Goal: Task Accomplishment & Management: Use online tool/utility

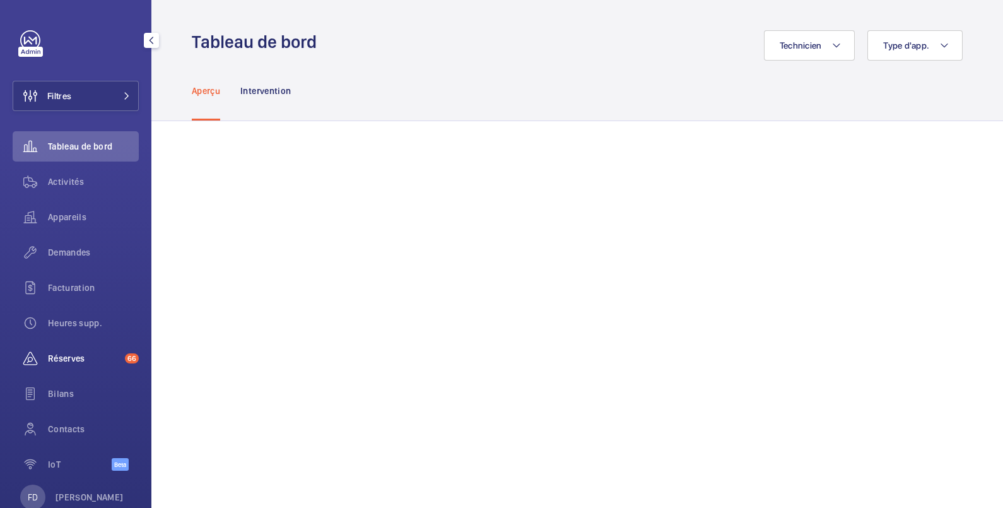
click at [71, 359] on span "Réserves" at bounding box center [84, 358] width 72 height 13
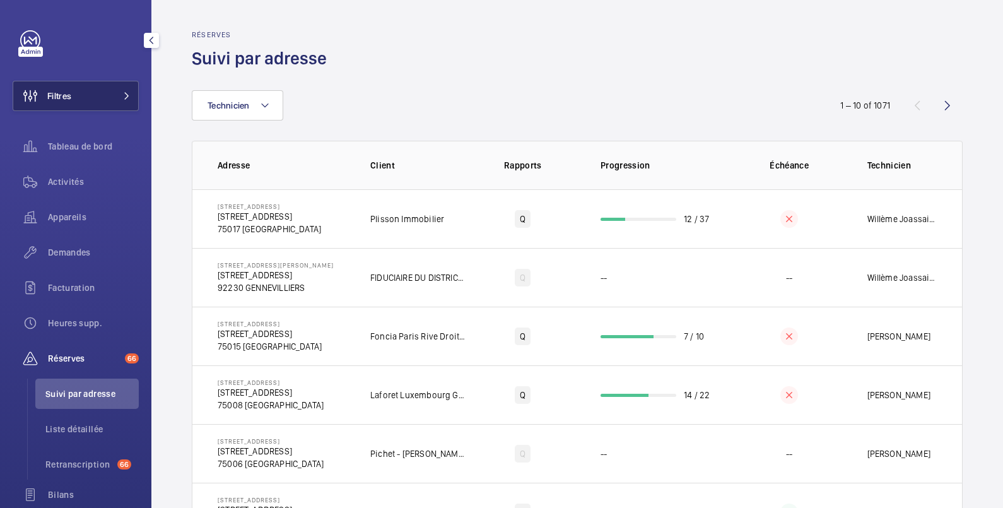
click at [93, 98] on button "Filtres" at bounding box center [76, 96] width 126 height 30
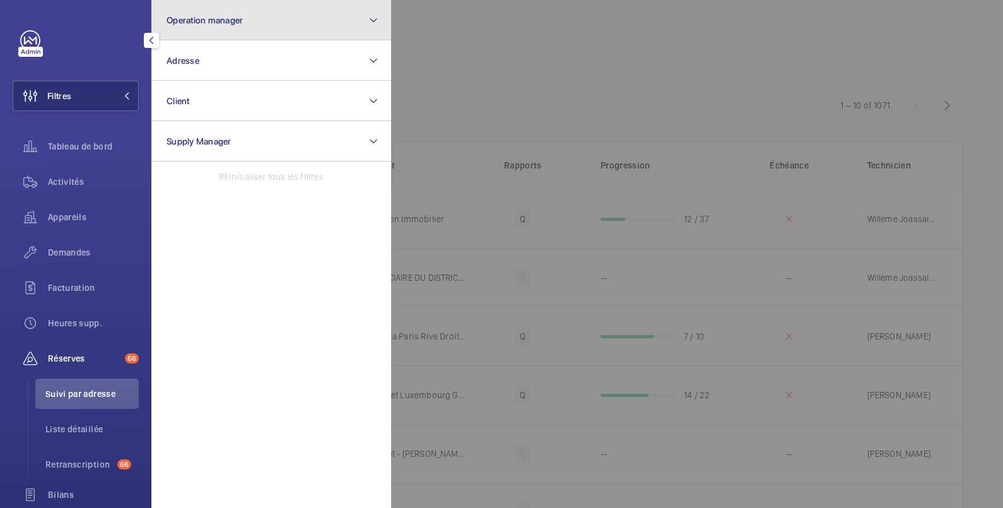
click at [206, 18] on span "Operation manager" at bounding box center [204, 20] width 76 height 10
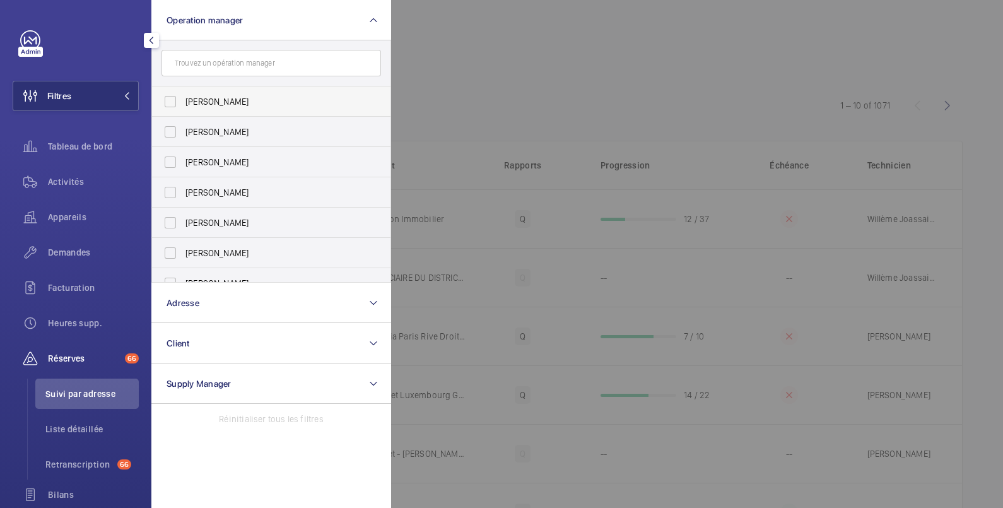
click at [195, 96] on span "[PERSON_NAME]" at bounding box center [271, 101] width 173 height 13
click at [183, 96] on input "[PERSON_NAME]" at bounding box center [170, 101] width 25 height 25
checkbox input "true"
click at [486, 38] on div at bounding box center [892, 254] width 1003 height 508
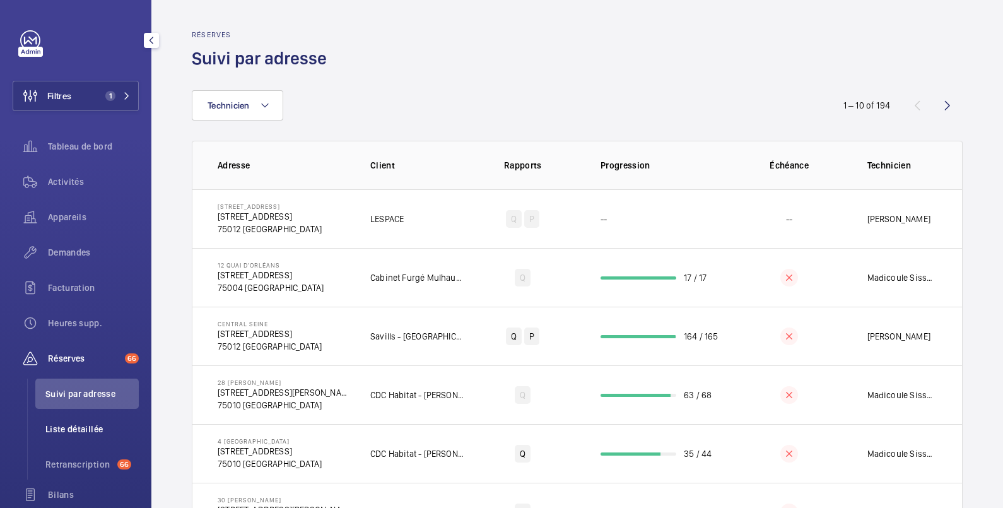
click at [79, 426] on span "Liste détaillée" at bounding box center [91, 428] width 93 height 13
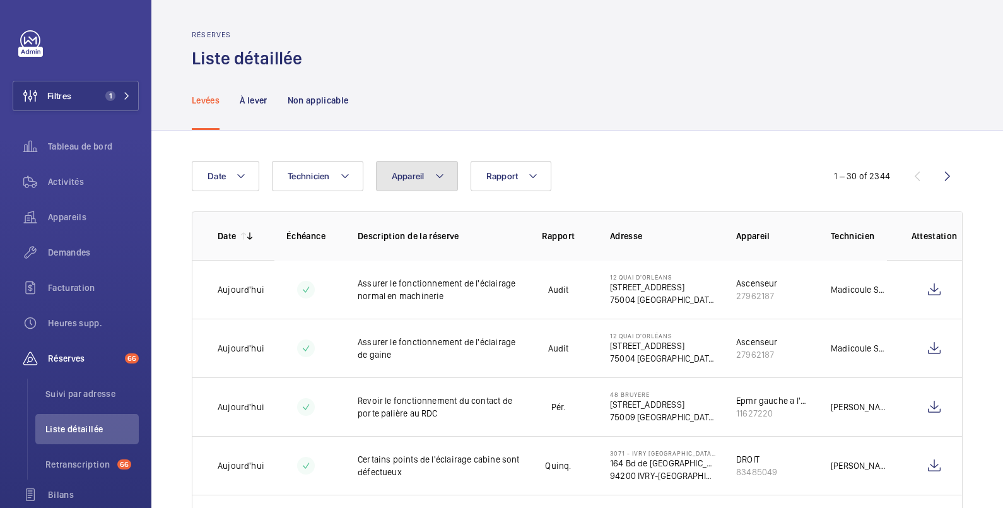
click at [416, 167] on button "Appareil" at bounding box center [417, 176] width 82 height 30
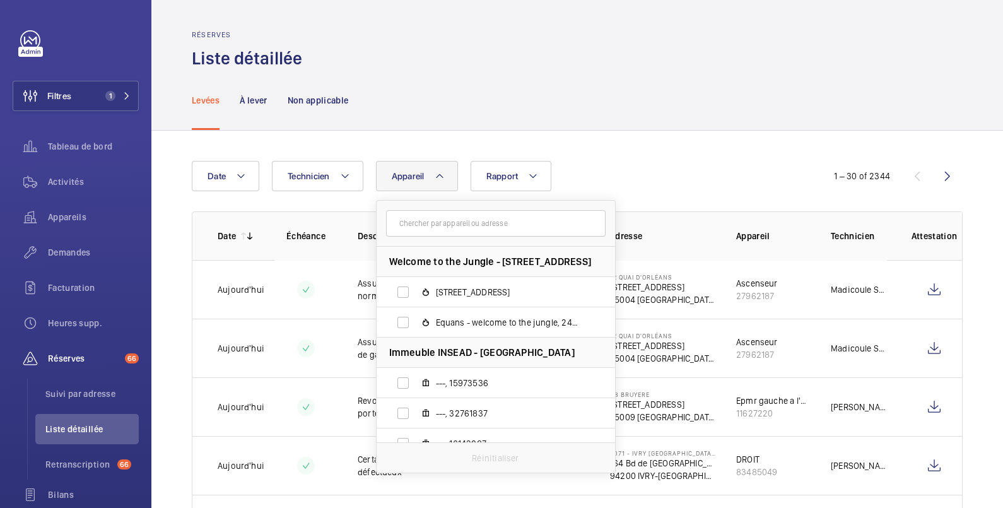
click at [416, 218] on input "text" at bounding box center [495, 223] width 219 height 26
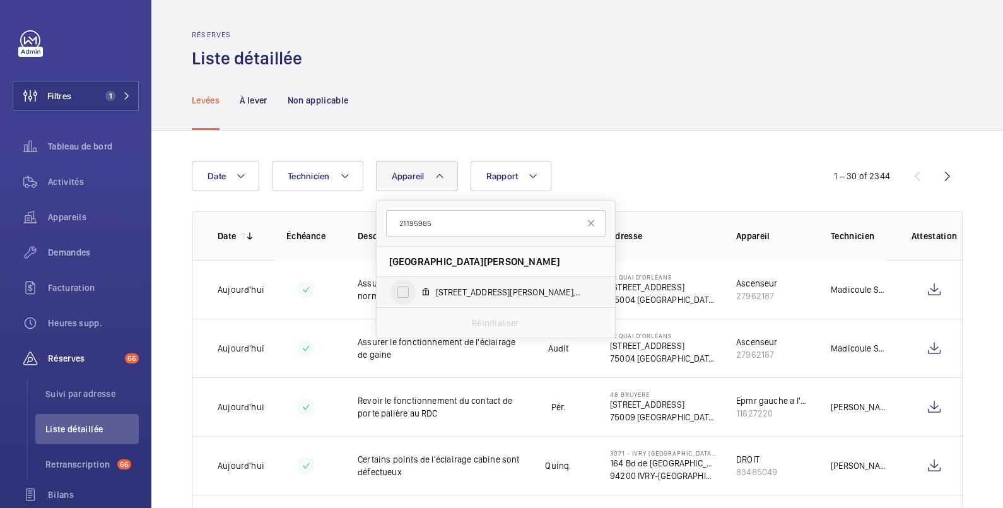
type input "21195985"
click at [402, 289] on input "[STREET_ADDRESS][PERSON_NAME]" at bounding box center [402, 291] width 25 height 25
checkbox input "true"
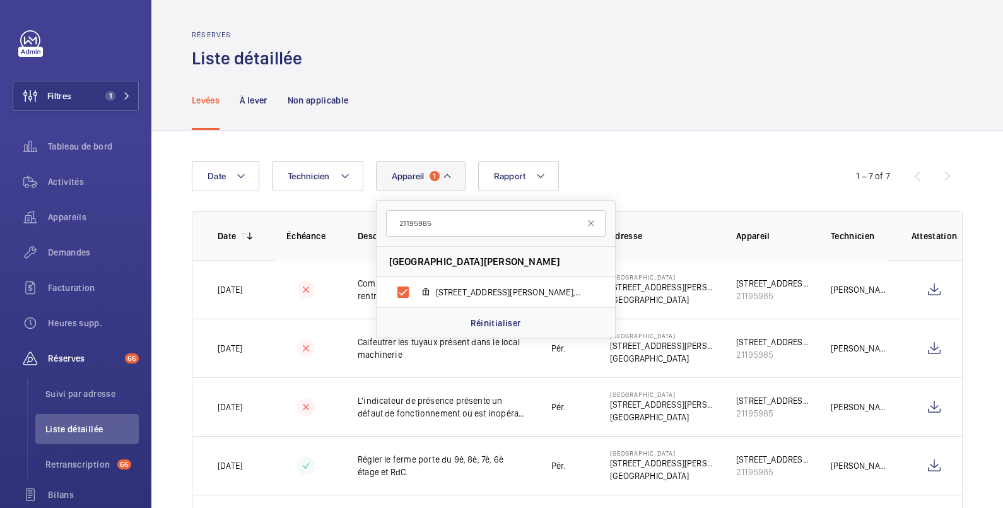
click at [534, 66] on div "Réserves Liste détaillée" at bounding box center [577, 50] width 771 height 40
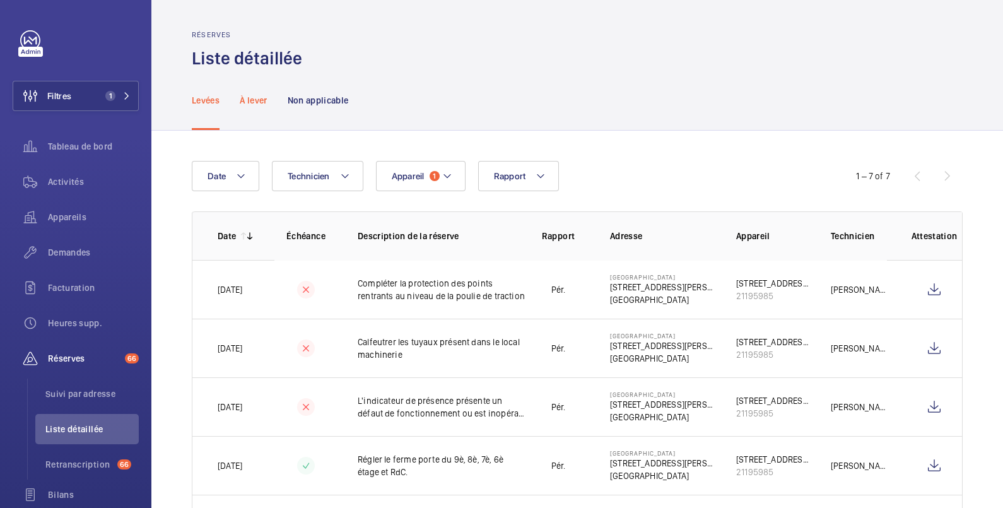
click at [251, 100] on p "À lever" at bounding box center [253, 100] width 27 height 13
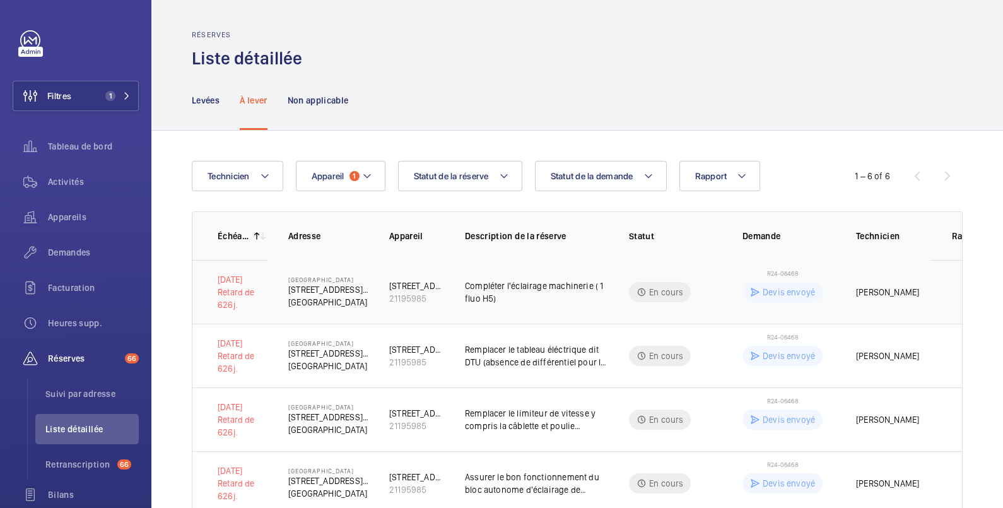
click at [785, 271] on span "R24-06468" at bounding box center [783, 273] width 32 height 8
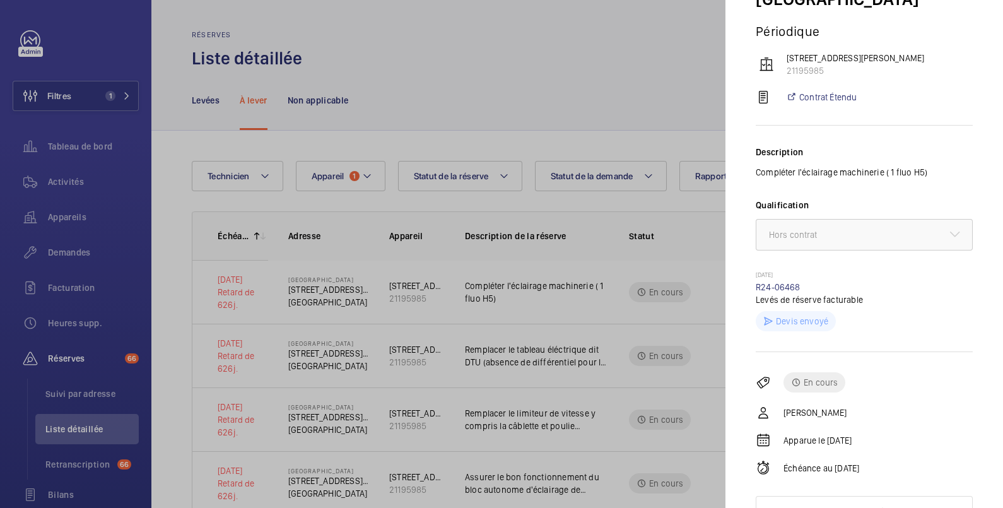
scroll to position [149, 0]
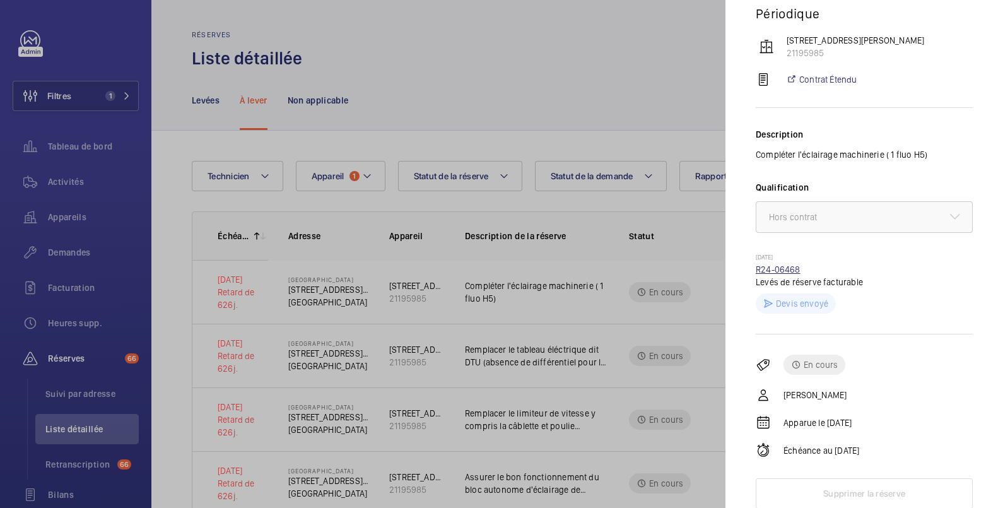
click at [788, 269] on link "R24-06468" at bounding box center [777, 269] width 45 height 10
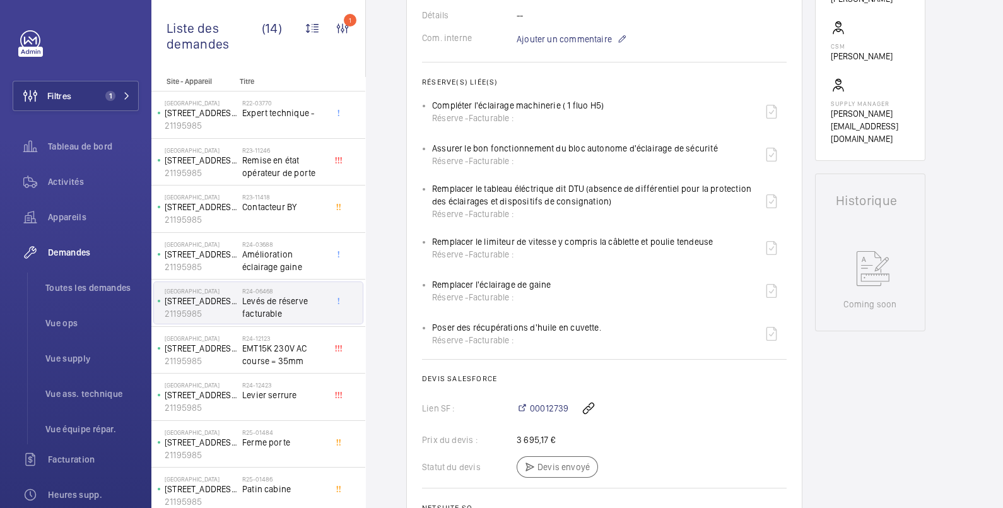
scroll to position [420, 0]
click at [538, 414] on span "00012739" at bounding box center [549, 407] width 38 height 13
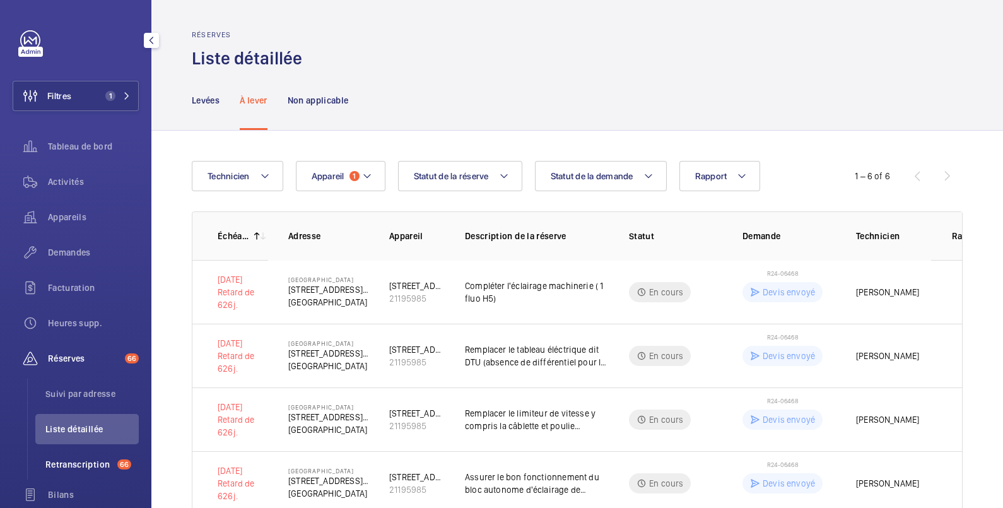
click at [74, 462] on span "Retranscription" at bounding box center [78, 464] width 67 height 13
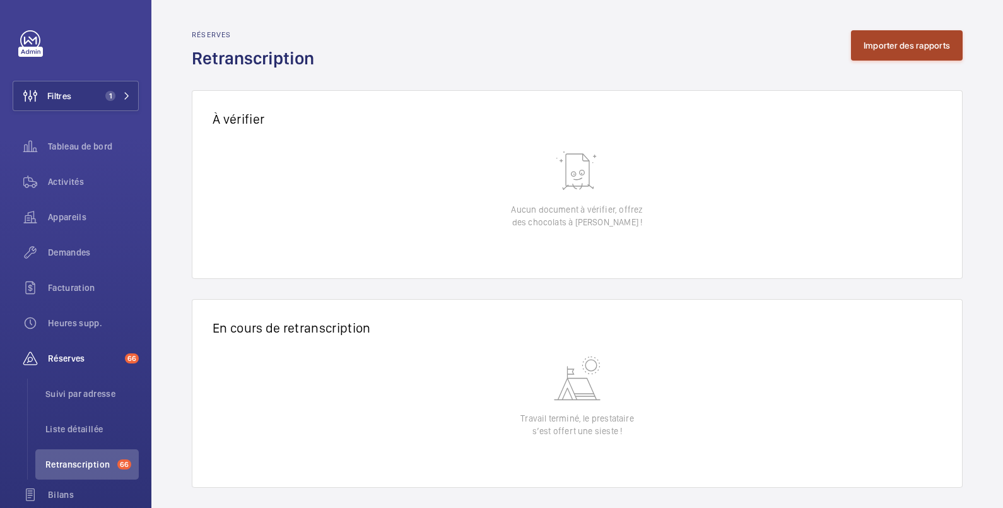
click at [886, 44] on button "Importer des rapports" at bounding box center [907, 45] width 112 height 30
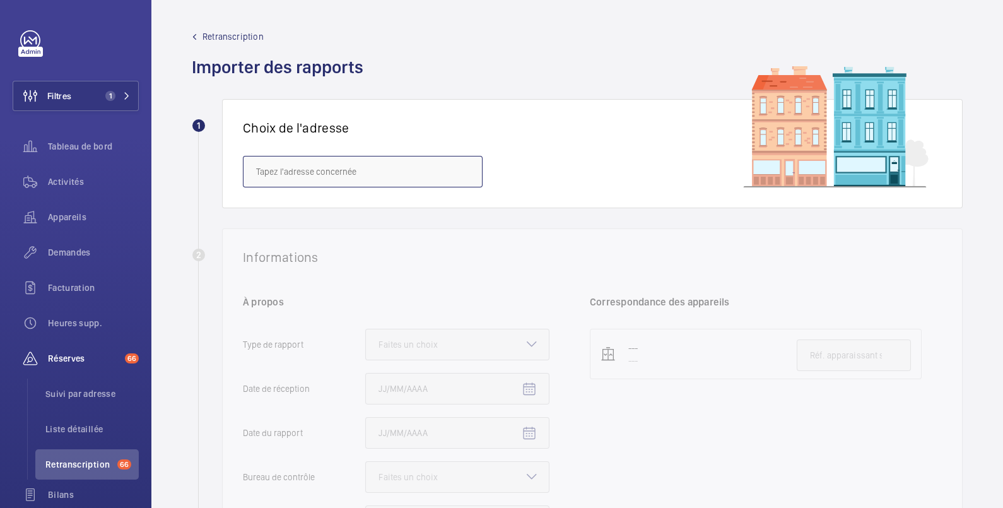
click at [346, 168] on input "text" at bounding box center [363, 172] width 240 height 32
click at [349, 166] on input "text" at bounding box center [363, 172] width 240 height 32
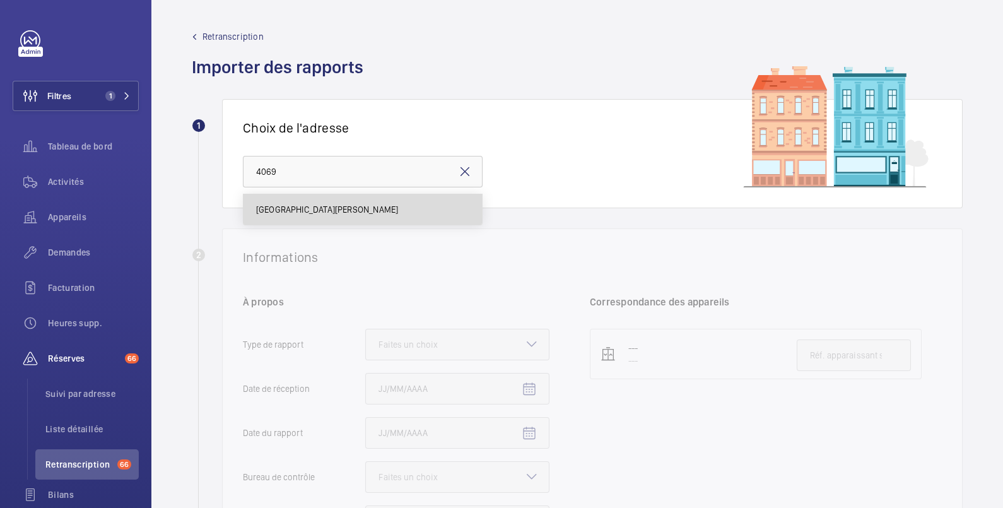
click at [342, 204] on span "[GEOGRAPHIC_DATA][PERSON_NAME]" at bounding box center [327, 209] width 142 height 13
type input "[GEOGRAPHIC_DATA][PERSON_NAME]"
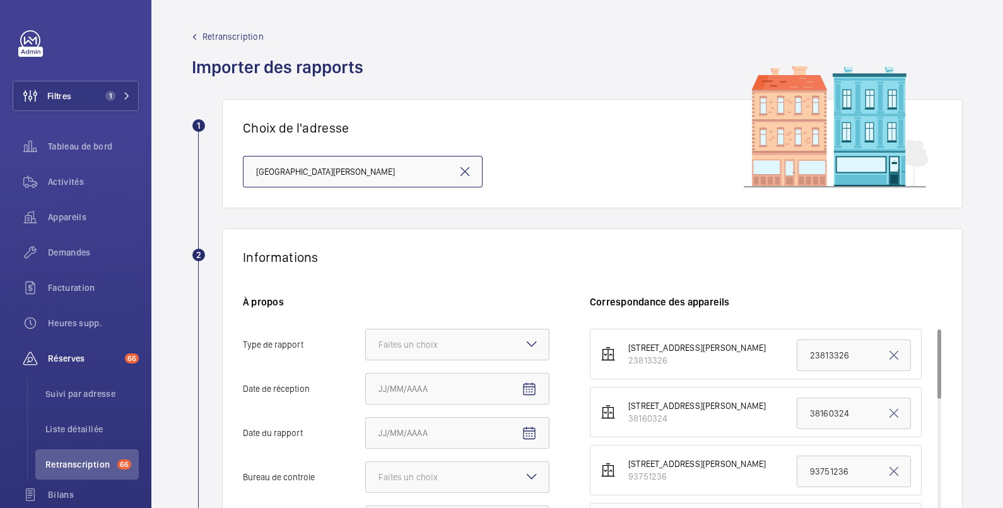
scroll to position [0, 108]
click at [423, 338] on div "Faites un choix" at bounding box center [423, 344] width 91 height 13
click at [366, 338] on input "Type de rapport Faites un choix Périodique Quinquennal Audit" at bounding box center [366, 344] width 0 height 30
click at [416, 414] on span "Quinquennal" at bounding box center [457, 413] width 158 height 13
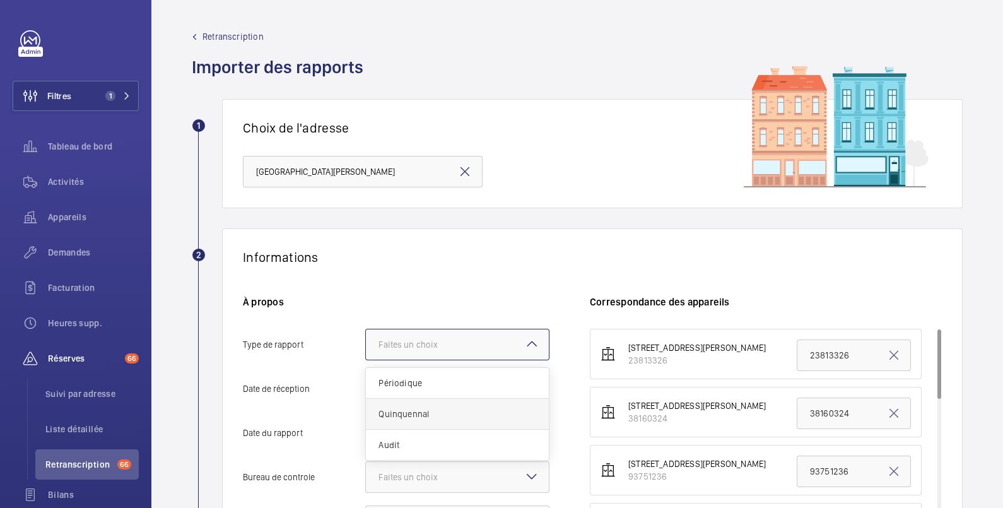
click at [366, 359] on input "Type de rapport Faites un choix Périodique Quinquennal Audit" at bounding box center [366, 344] width 0 height 30
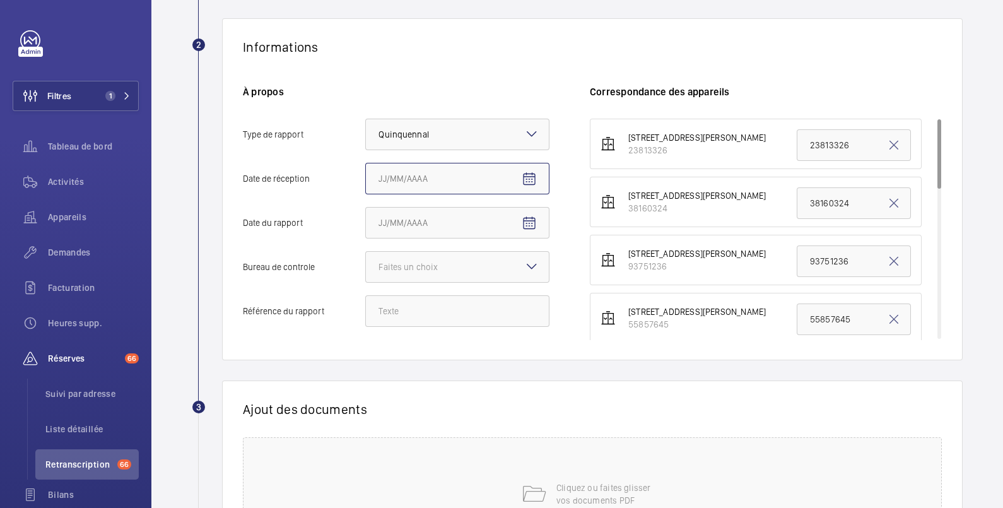
click at [426, 172] on input "Date de réception" at bounding box center [457, 179] width 184 height 32
click at [528, 178] on mat-icon "Open calendar" at bounding box center [528, 179] width 15 height 15
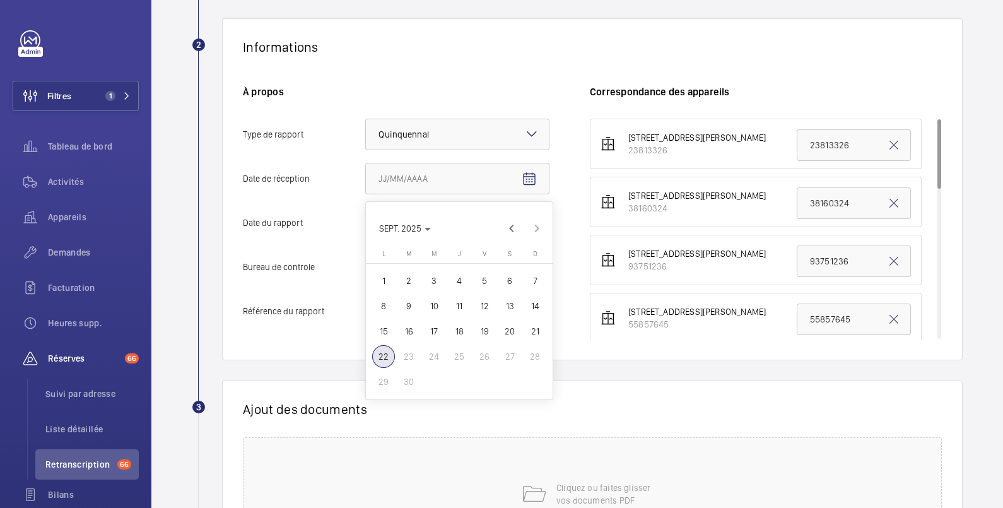
click at [381, 353] on span "22" at bounding box center [383, 356] width 23 height 23
type input "[DATE]"
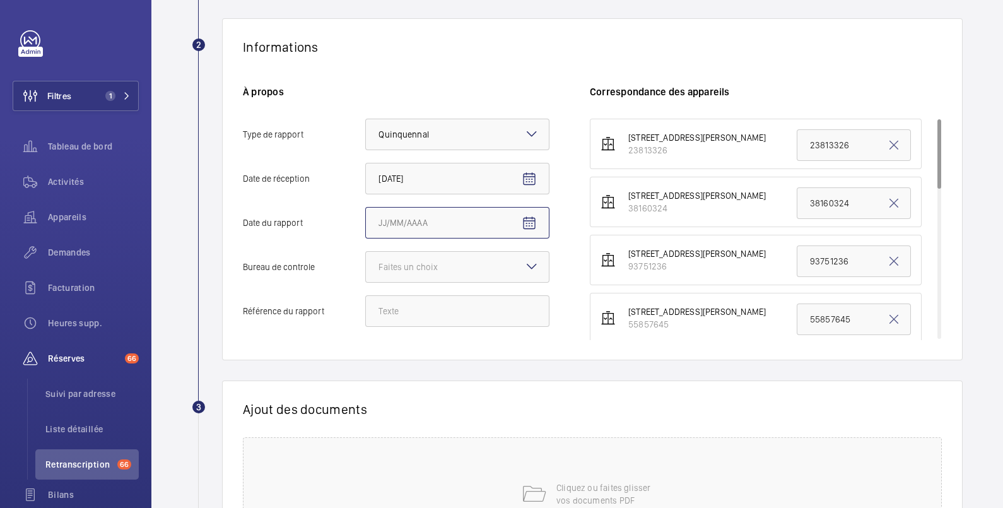
click at [455, 221] on input "Date du rapport" at bounding box center [457, 223] width 184 height 32
click at [428, 221] on input "Date du rapport" at bounding box center [457, 223] width 184 height 32
click at [530, 219] on mat-icon "Open calendar" at bounding box center [528, 223] width 15 height 15
click at [486, 372] on span "19" at bounding box center [484, 375] width 23 height 23
type input "[DATE]"
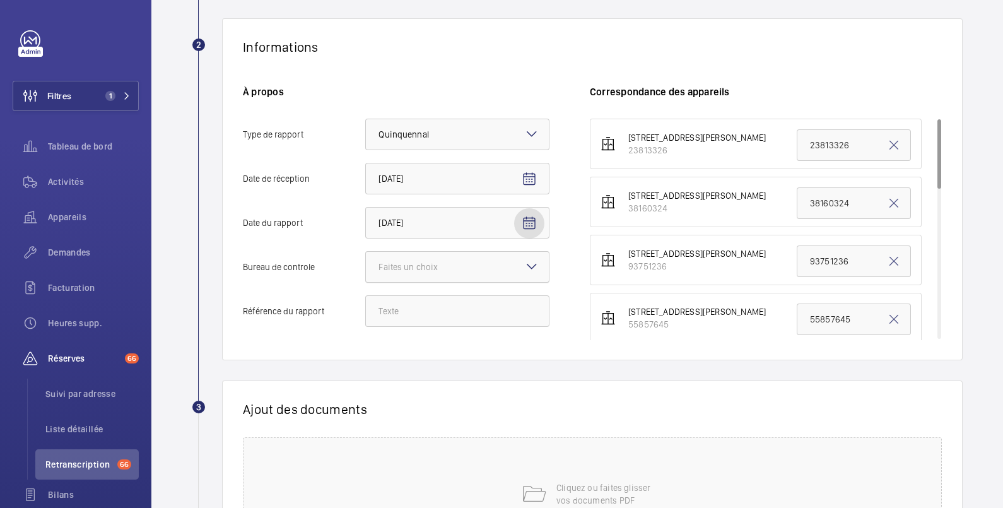
click at [409, 269] on div "Faites un choix" at bounding box center [423, 266] width 91 height 13
click at [366, 269] on input "Bureau de controle Faites un choix" at bounding box center [366, 267] width 0 height 30
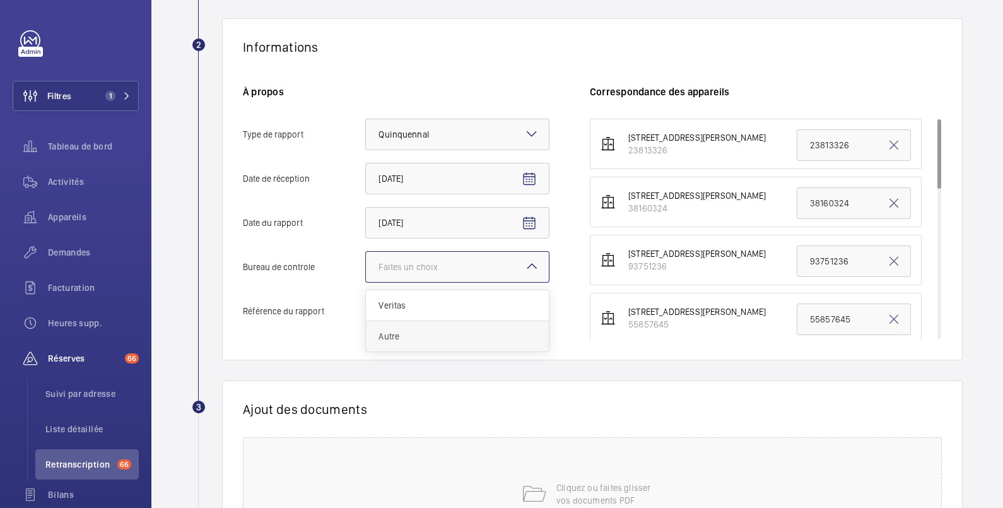
click at [410, 334] on span "Autre" at bounding box center [457, 336] width 158 height 13
click at [366, 282] on input "Bureau de controle Faites un choix Veritas Autre" at bounding box center [366, 267] width 0 height 30
click at [408, 318] on input "Référence du rapport" at bounding box center [457, 311] width 184 height 32
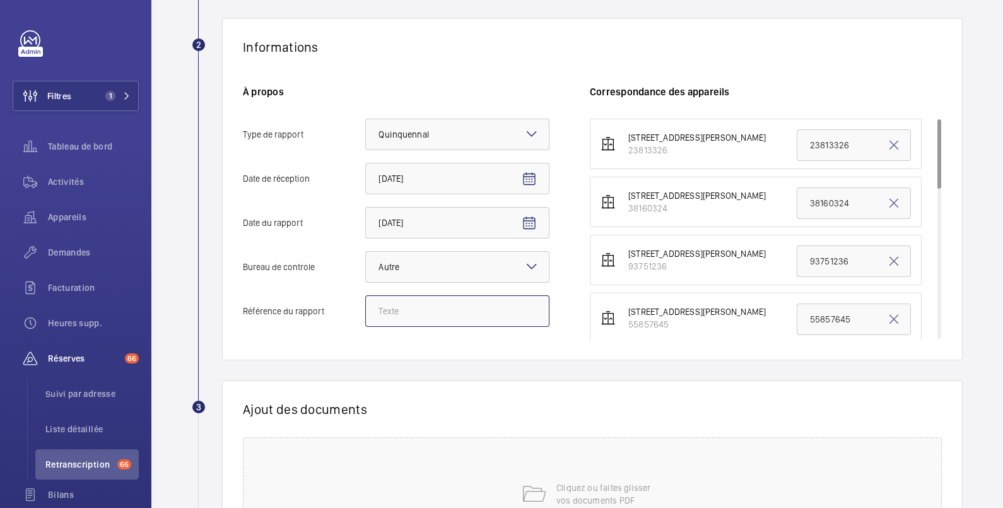
paste input "206E0/25/6427"
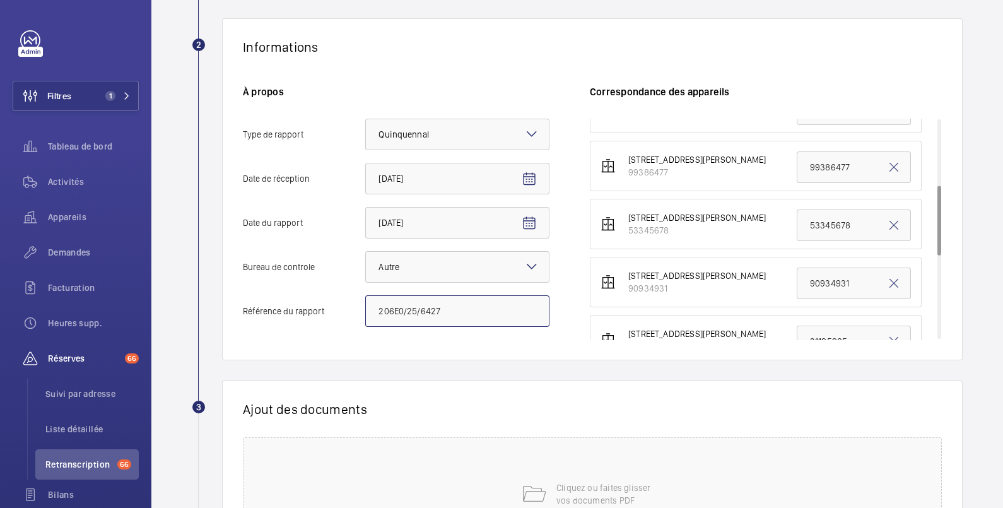
scroll to position [420, 0]
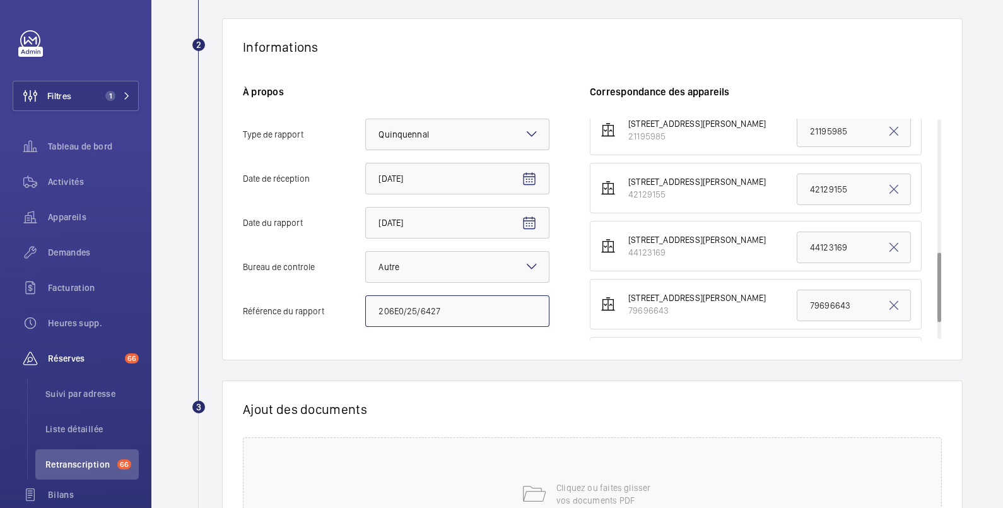
type input "206E0/25/6427"
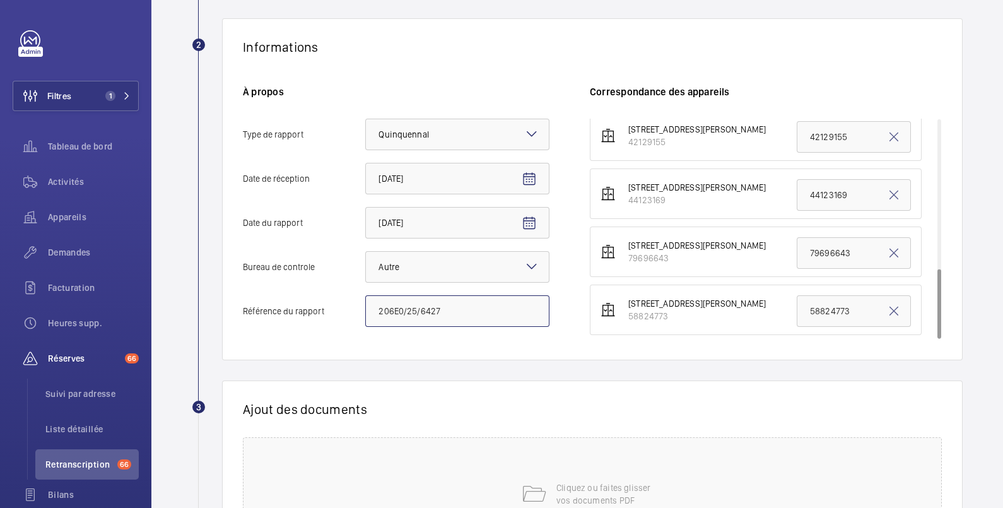
scroll to position [353, 0]
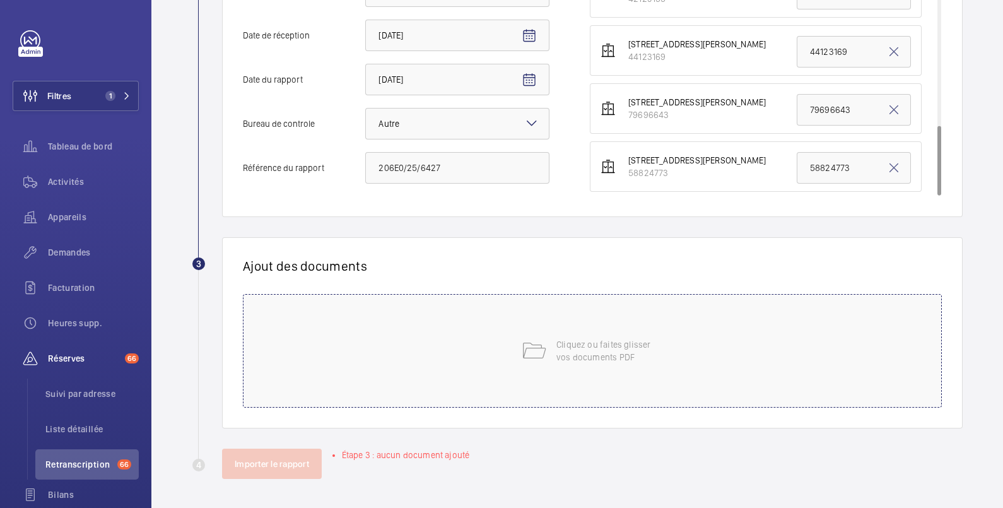
click at [615, 352] on p "Cliquez ou faites glisser vos documents PDF" at bounding box center [609, 350] width 107 height 25
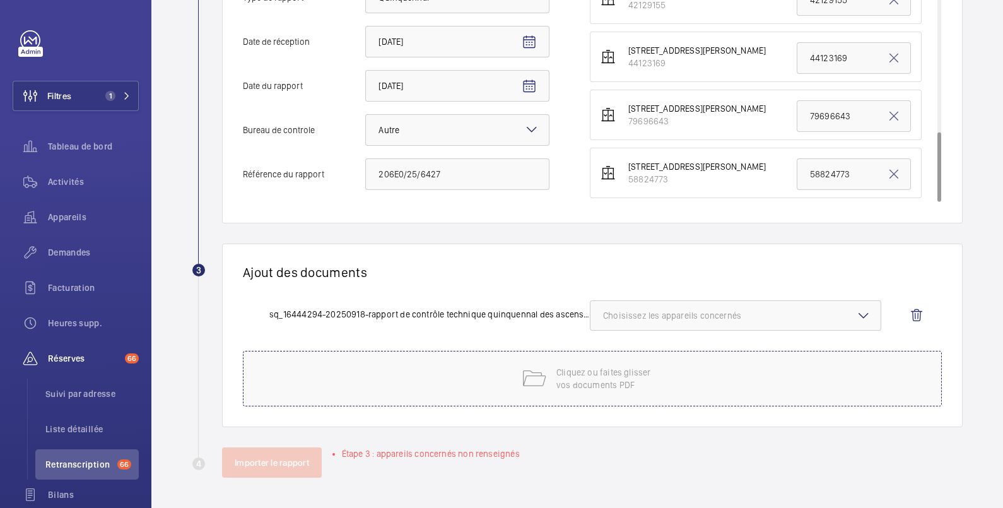
scroll to position [346, 0]
click at [668, 313] on span "Choisissez les appareils concernés" at bounding box center [735, 316] width 265 height 13
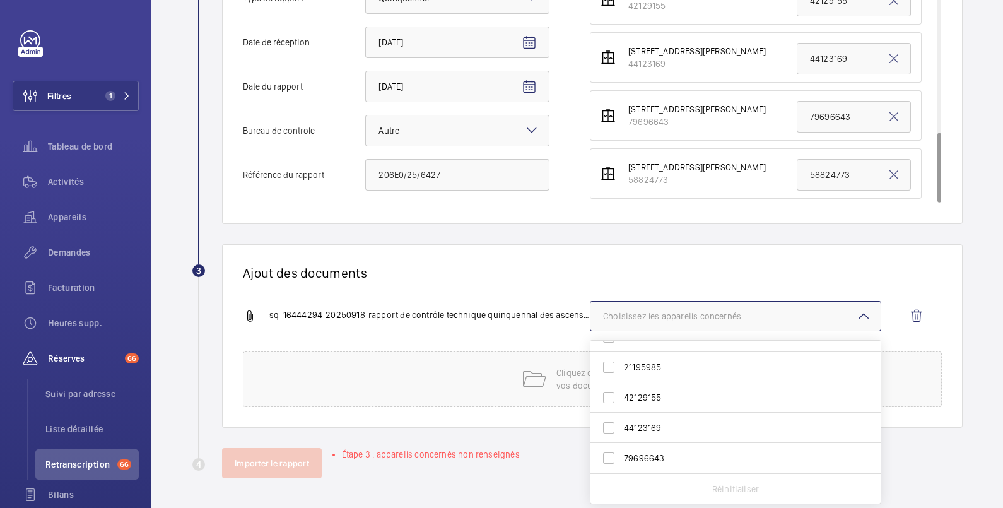
scroll to position [210, 0]
click at [610, 352] on input "21195985" at bounding box center [608, 357] width 25 height 25
checkbox input "true"
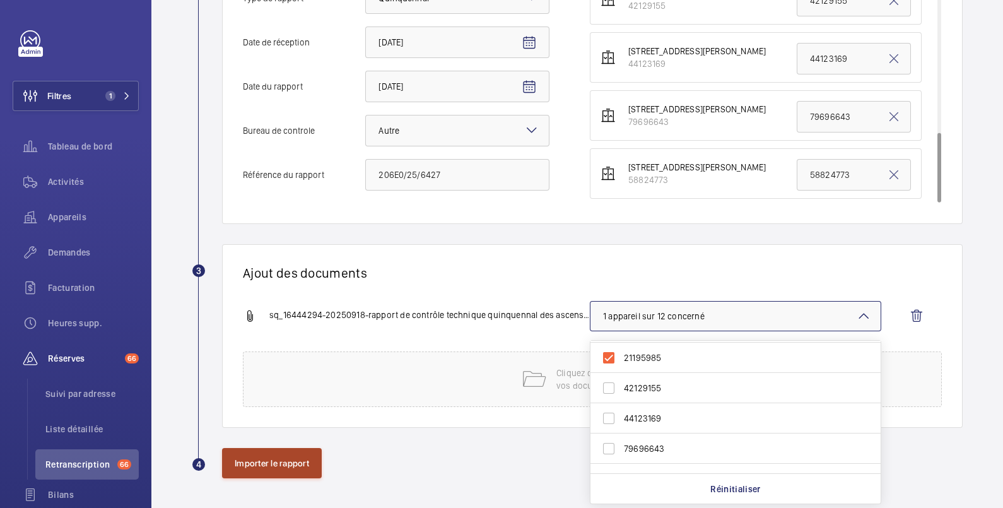
click at [287, 463] on button "Importer le rapport" at bounding box center [272, 463] width 100 height 30
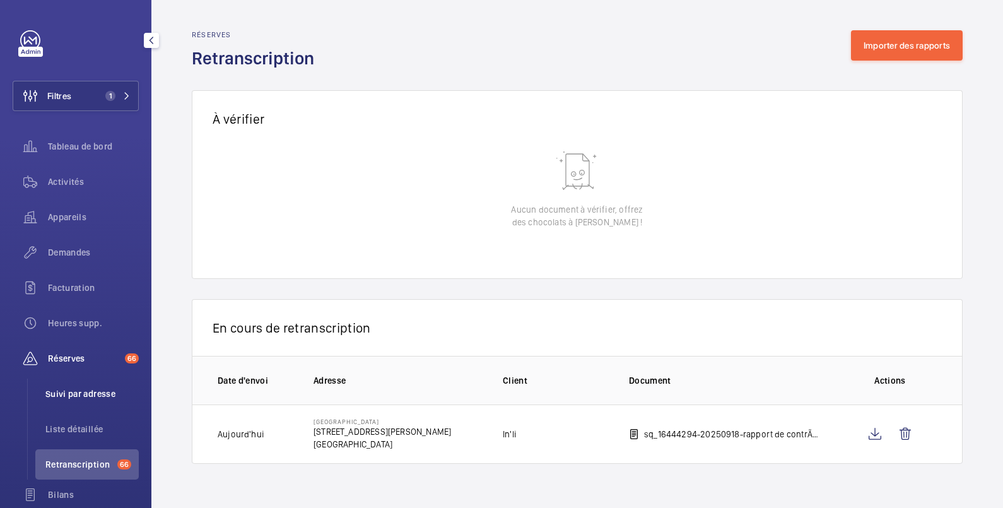
click at [96, 395] on span "Suivi par adresse" at bounding box center [91, 393] width 93 height 13
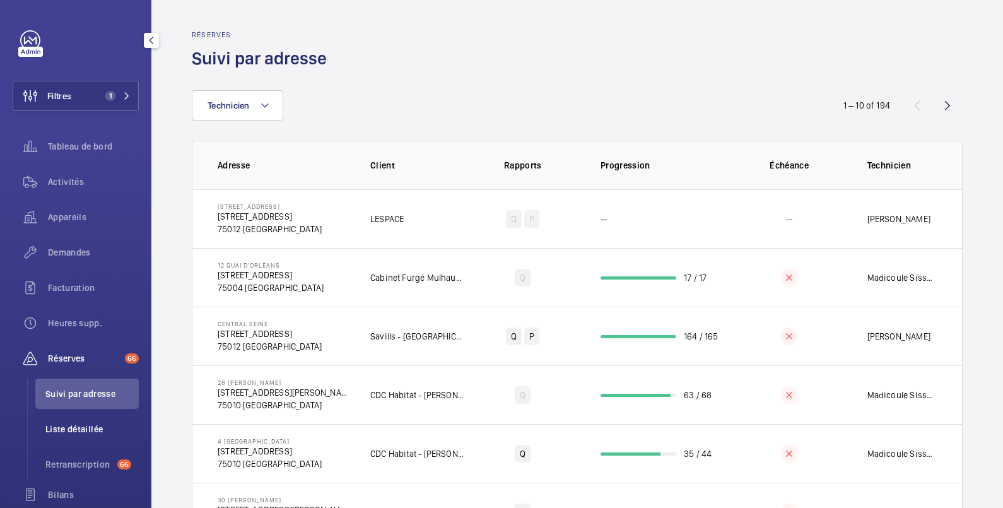
click at [90, 426] on span "Liste détaillée" at bounding box center [91, 428] width 93 height 13
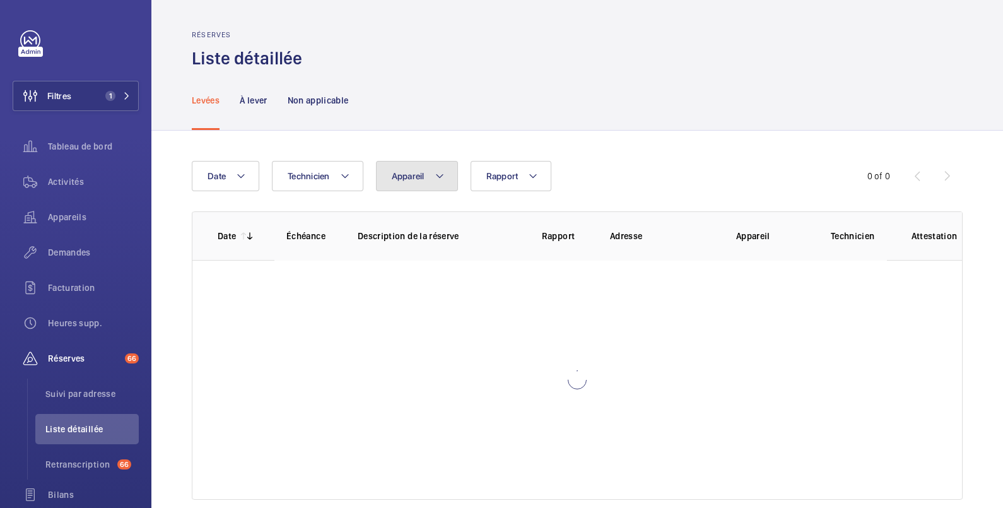
click at [400, 167] on button "Appareil" at bounding box center [417, 176] width 82 height 30
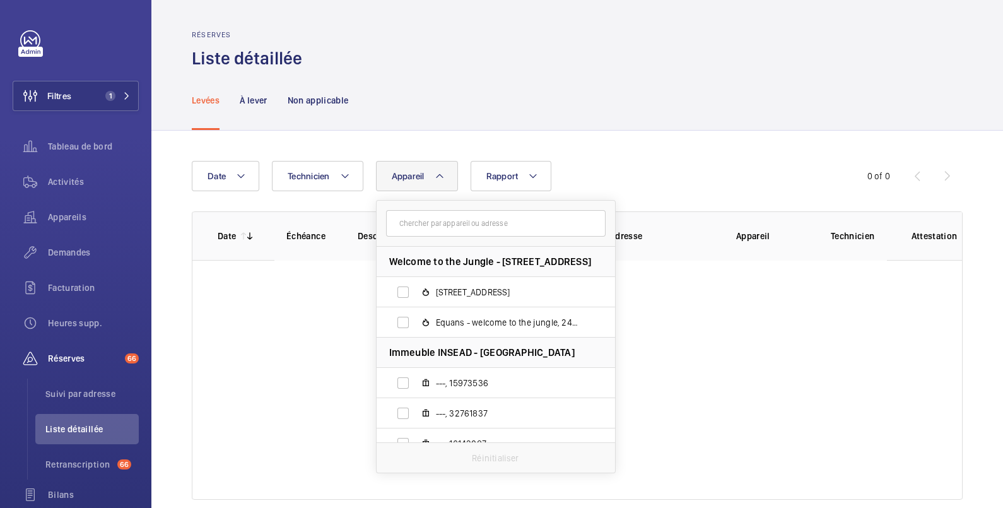
click at [409, 226] on input "text" at bounding box center [495, 223] width 219 height 26
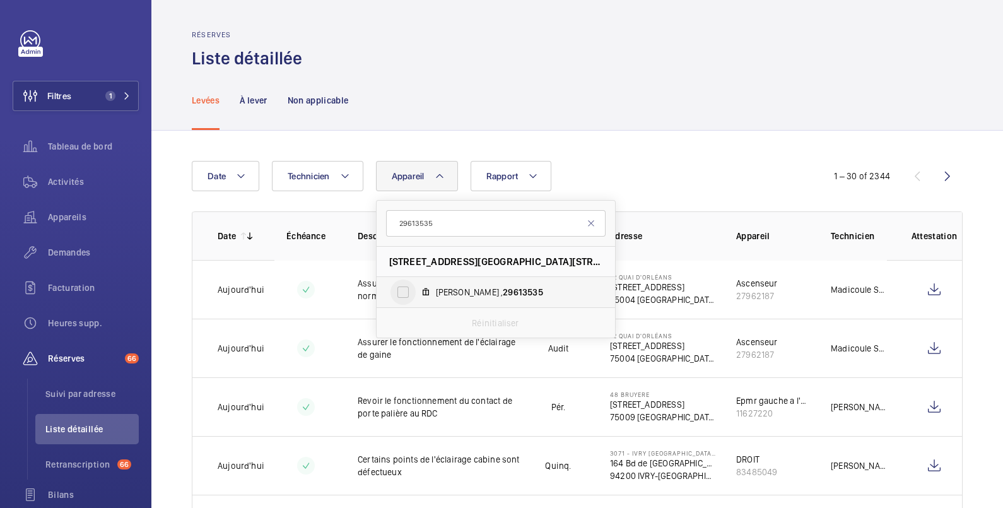
type input "29613535"
click at [404, 293] on input "Asc Thyssen , 29613535" at bounding box center [402, 291] width 25 height 25
checkbox input "true"
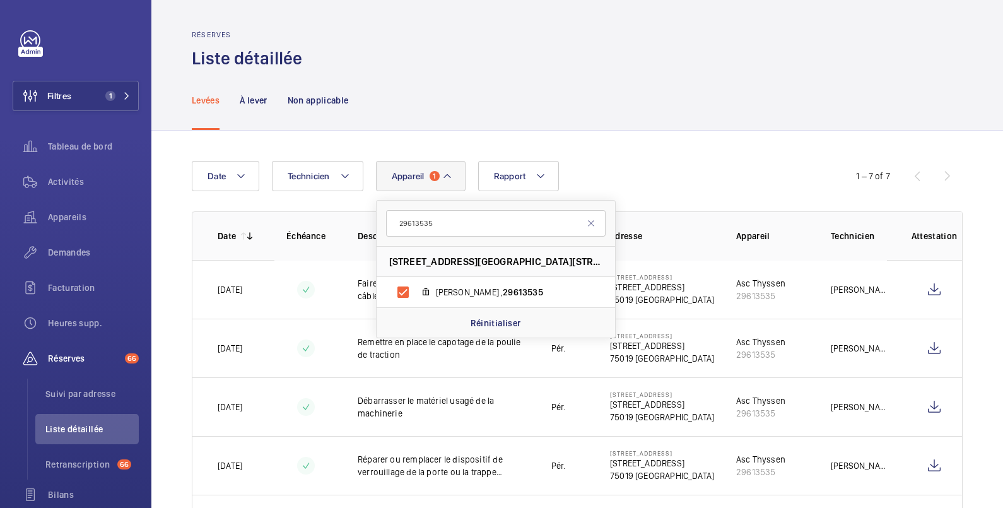
click at [552, 65] on div "Réserves Liste détaillée" at bounding box center [577, 50] width 771 height 40
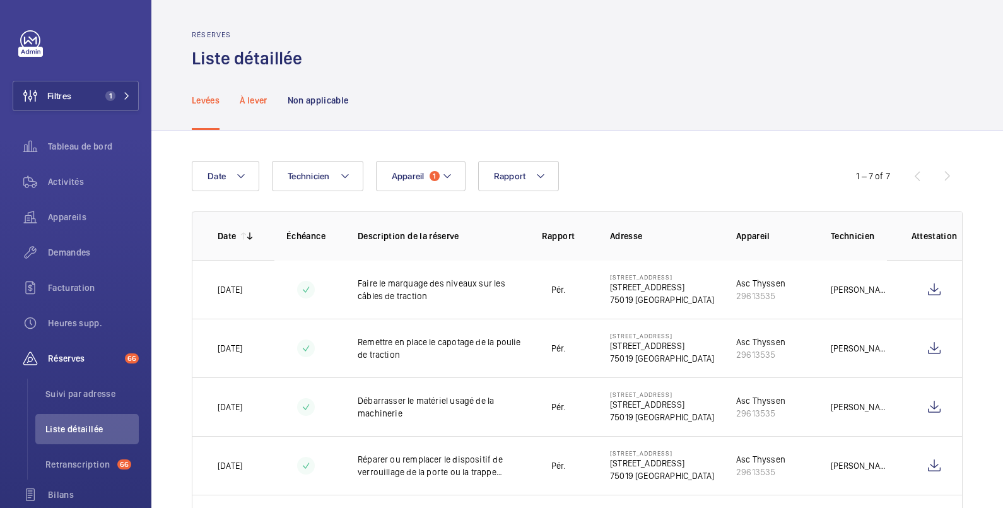
click at [262, 96] on p "À lever" at bounding box center [253, 100] width 27 height 13
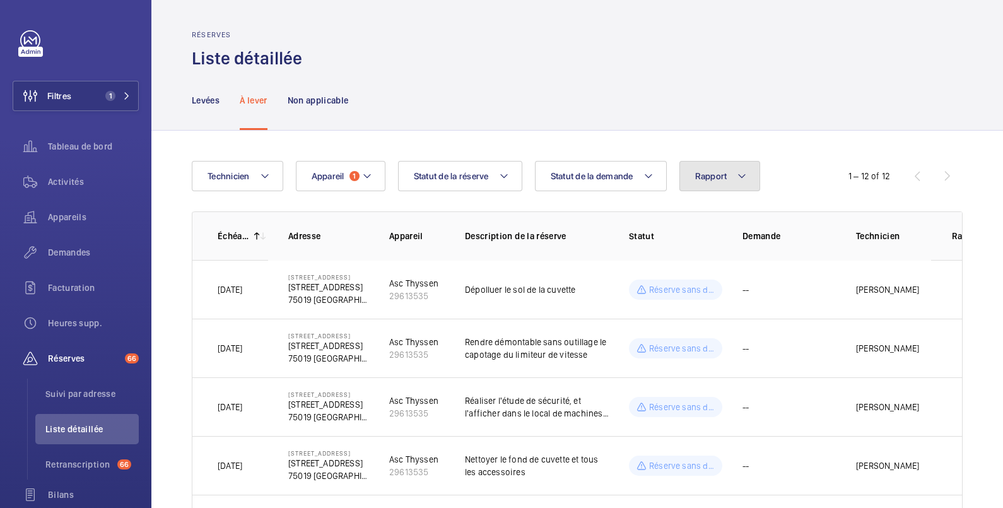
click at [714, 171] on span "Rapport" at bounding box center [711, 176] width 32 height 10
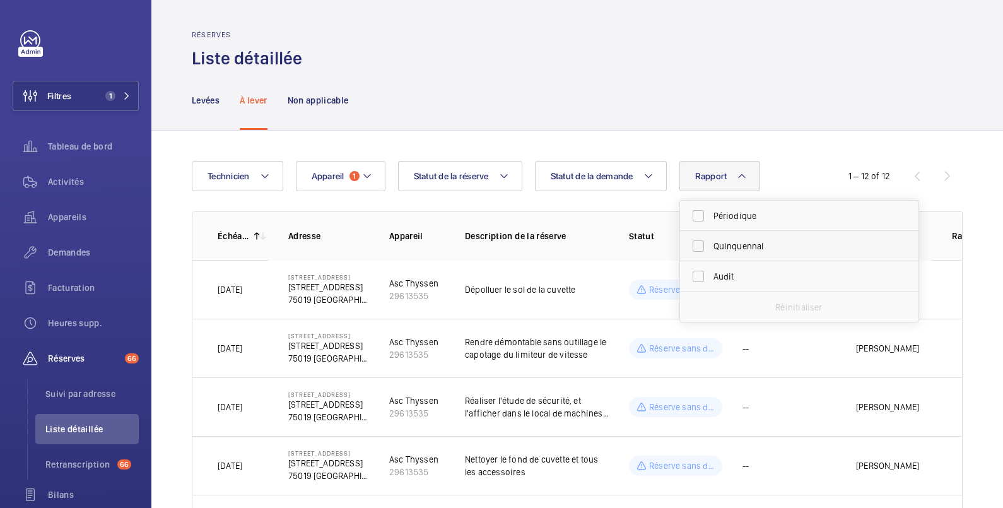
click at [732, 248] on span "Quinquennal" at bounding box center [799, 246] width 173 height 13
click at [711, 248] on input "Quinquennal" at bounding box center [697, 245] width 25 height 25
checkbox input "true"
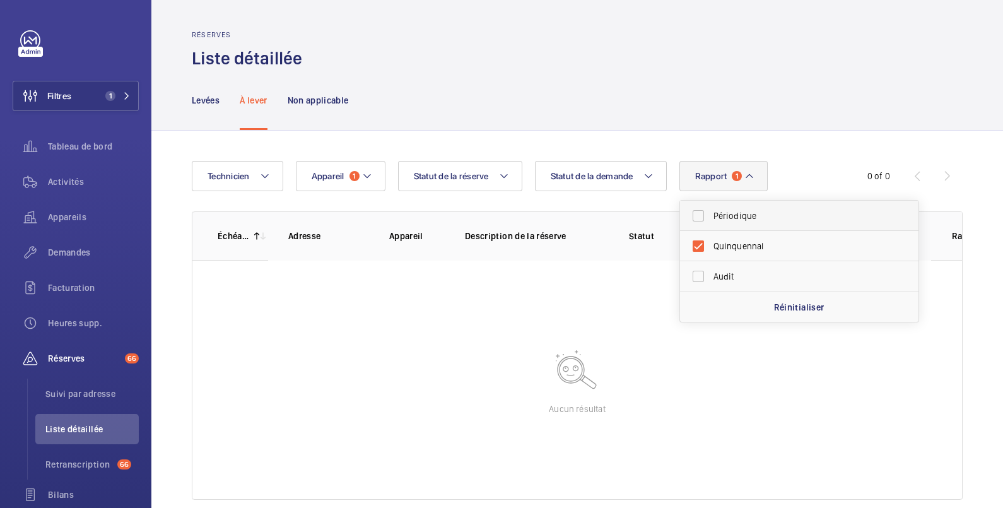
click at [733, 212] on span "Périodique" at bounding box center [799, 215] width 173 height 13
click at [711, 212] on input "Périodique" at bounding box center [697, 215] width 25 height 25
checkbox input "true"
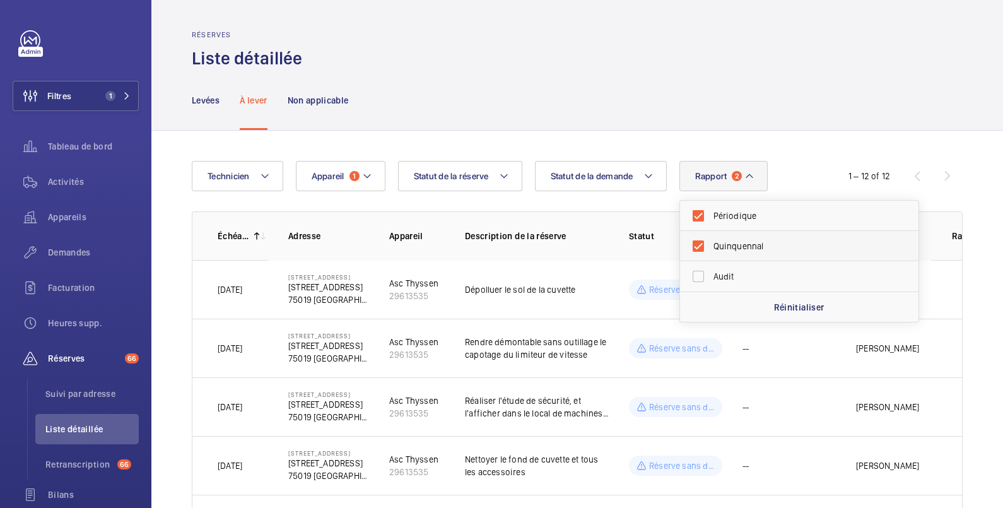
click at [725, 243] on span "Quinquennal" at bounding box center [799, 246] width 173 height 13
click at [711, 243] on input "Quinquennal" at bounding box center [697, 245] width 25 height 25
checkbox input "false"
click at [574, 43] on div "Réserves Liste détaillée" at bounding box center [577, 50] width 771 height 40
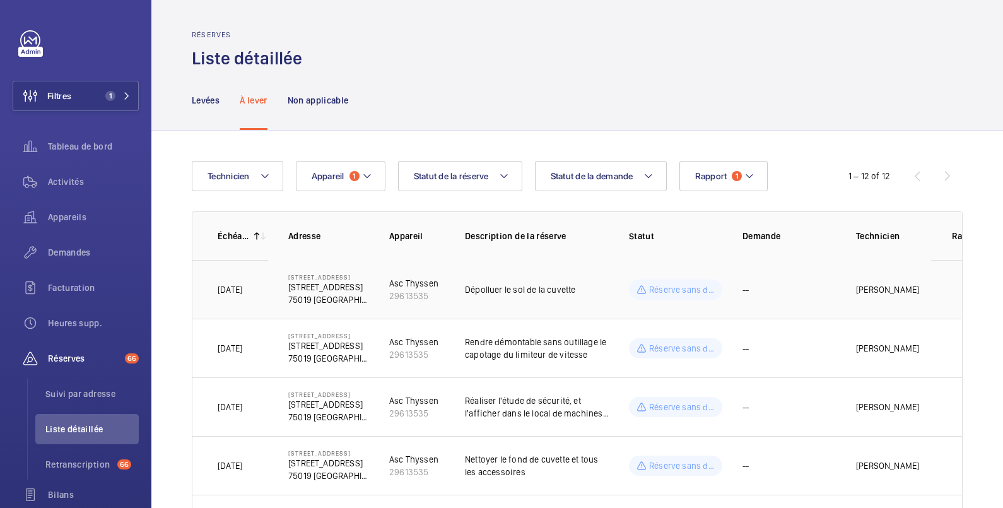
click at [521, 272] on td "Dépolluer le sol de la cuvette" at bounding box center [527, 289] width 164 height 59
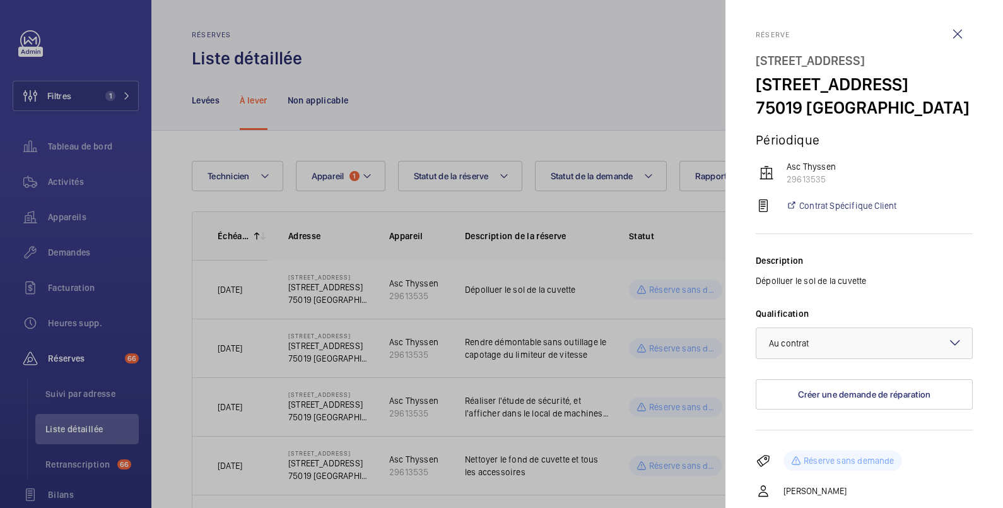
scroll to position [96, 0]
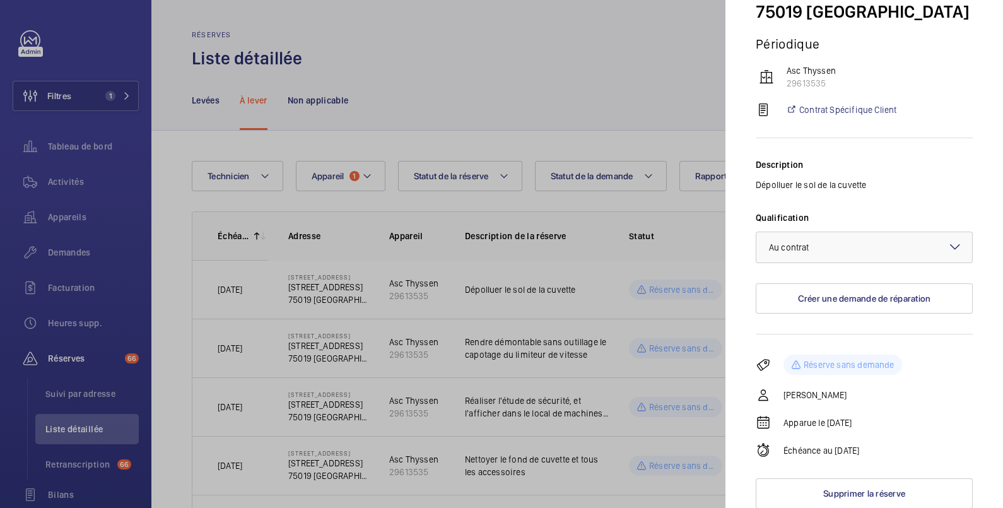
click at [612, 346] on div at bounding box center [501, 254] width 1003 height 508
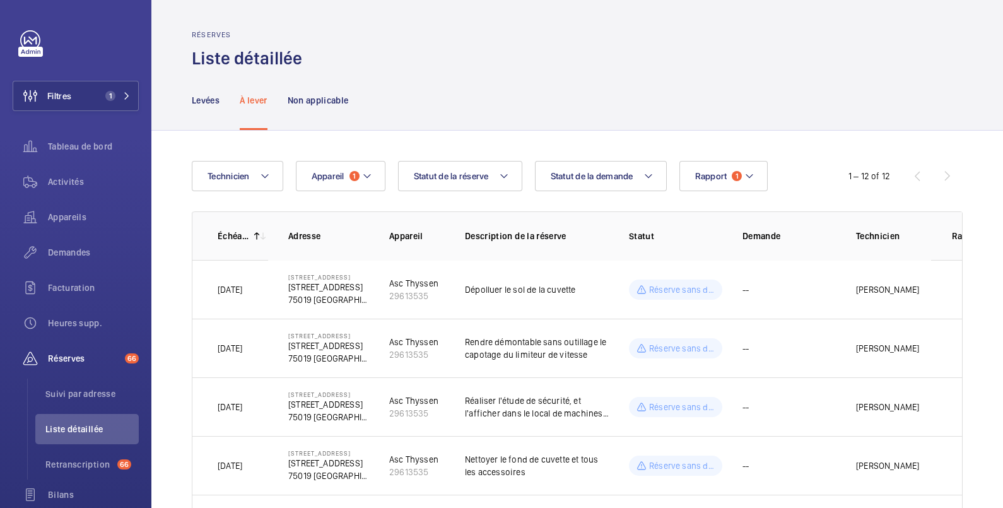
scroll to position [0, 0]
click at [757, 342] on td "--" at bounding box center [778, 347] width 113 height 59
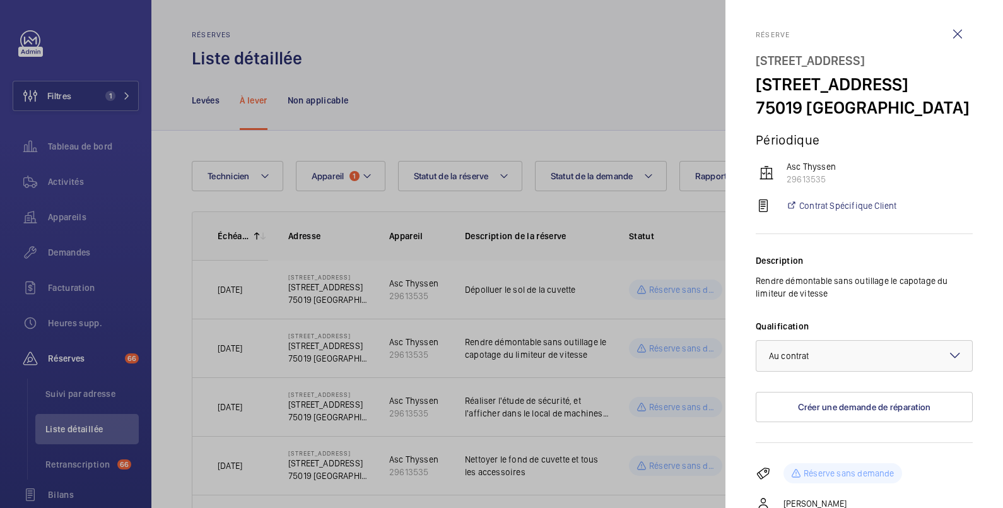
click at [612, 363] on div at bounding box center [501, 254] width 1003 height 508
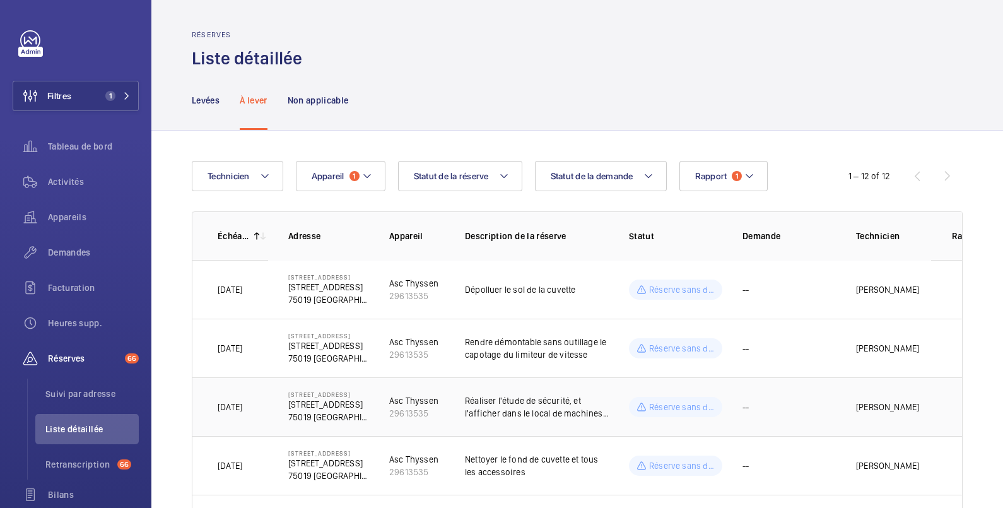
click at [747, 407] on span "--" at bounding box center [745, 406] width 6 height 13
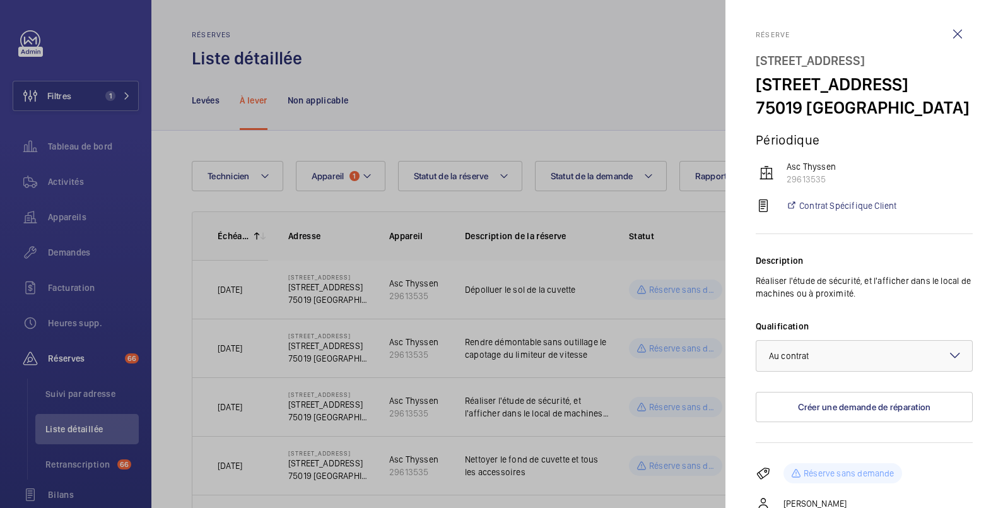
click at [589, 391] on div at bounding box center [501, 254] width 1003 height 508
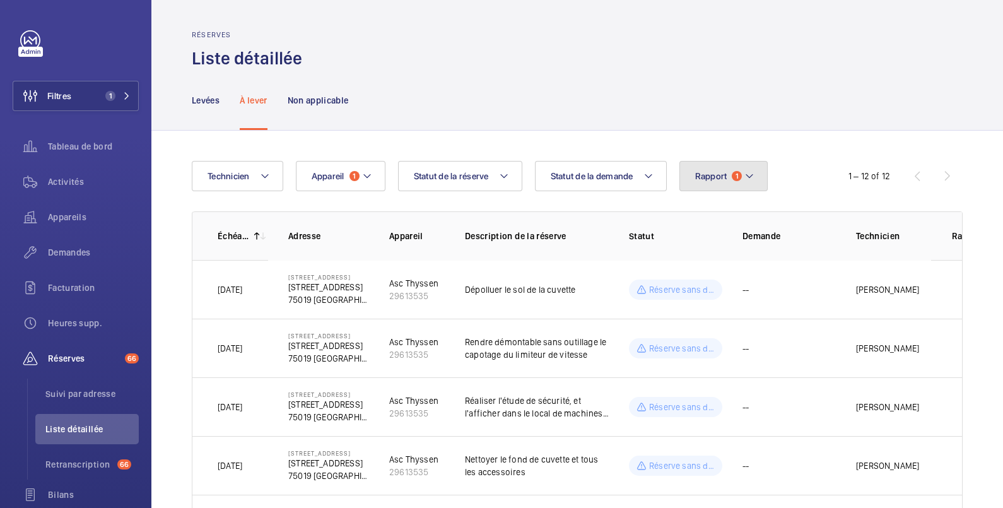
click at [709, 176] on span "Rapport" at bounding box center [711, 176] width 32 height 10
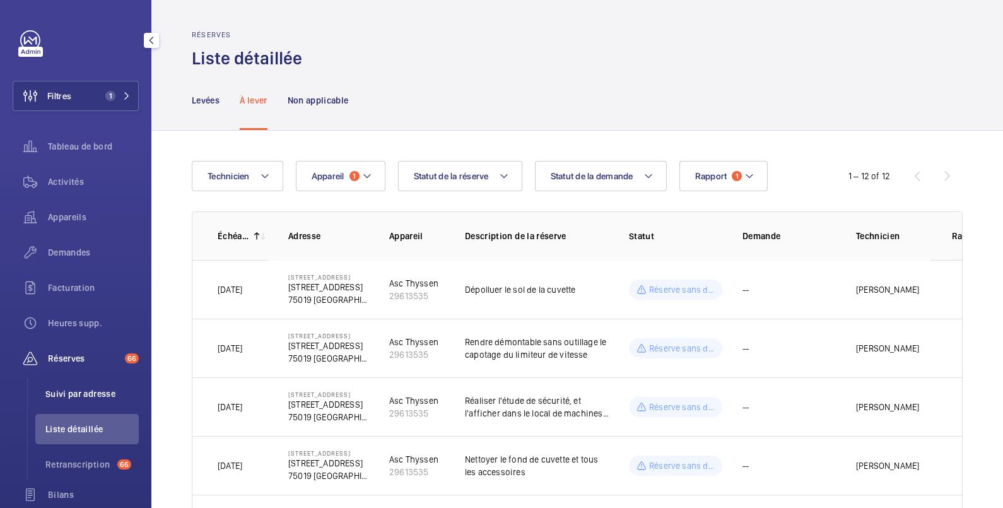
click at [105, 396] on span "Suivi par adresse" at bounding box center [91, 393] width 93 height 13
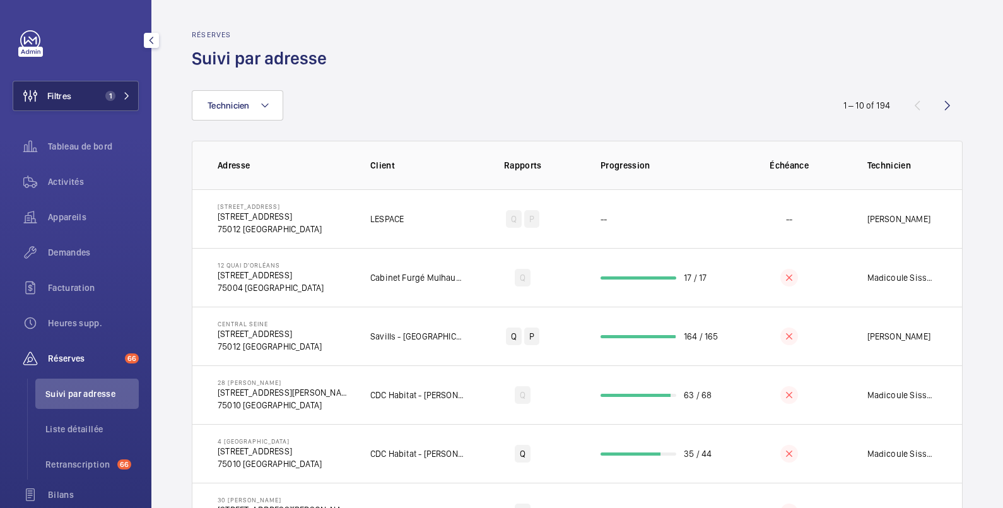
click at [79, 100] on button "Filtres 1" at bounding box center [76, 96] width 126 height 30
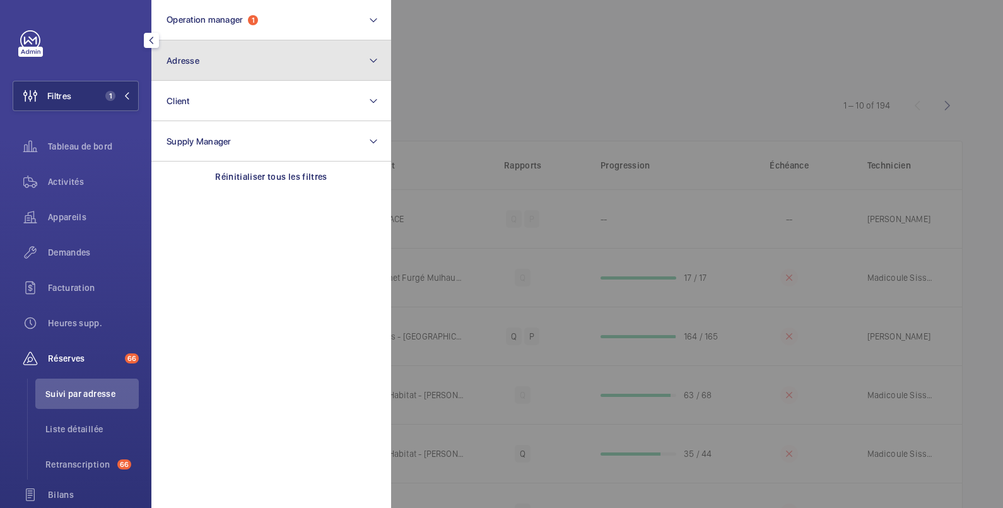
click at [197, 57] on span "Adresse" at bounding box center [182, 60] width 33 height 10
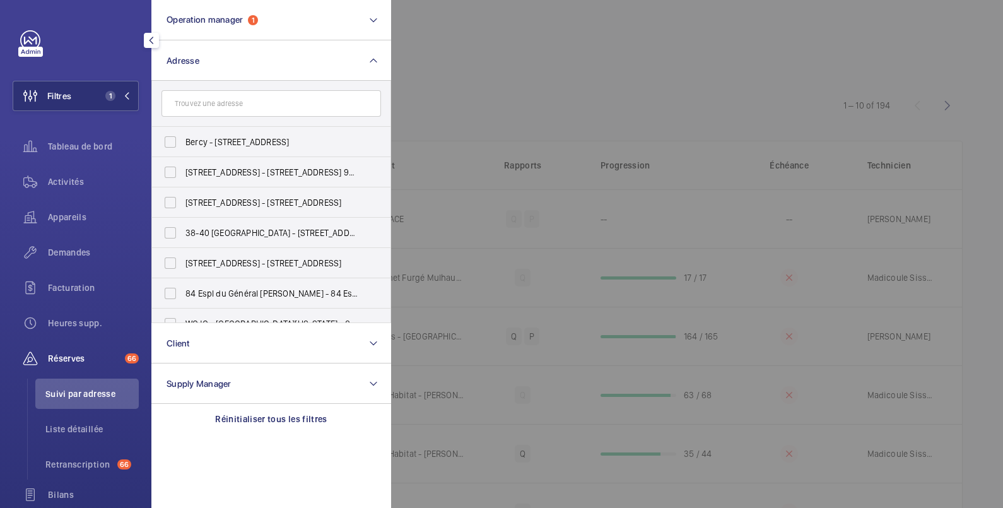
click at [211, 105] on input "text" at bounding box center [270, 103] width 219 height 26
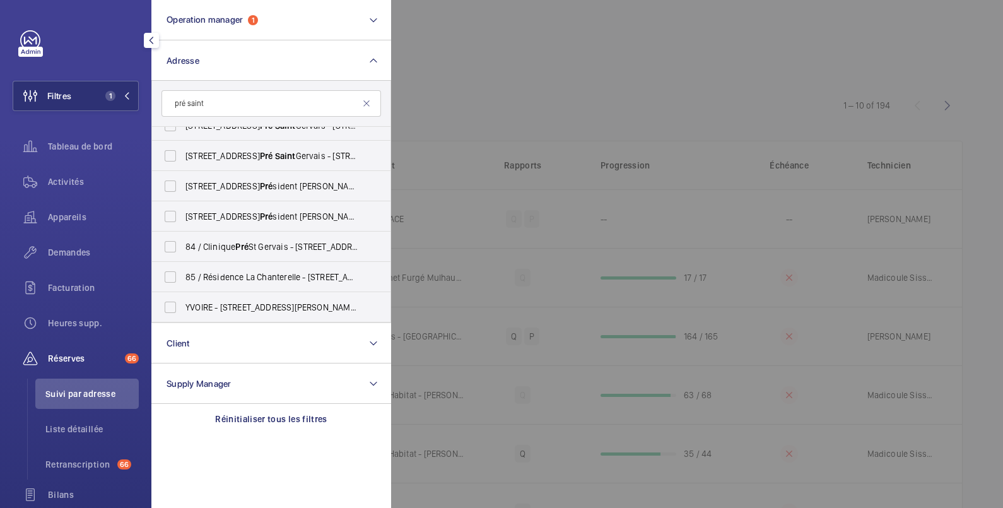
drag, startPoint x: 173, startPoint y: 101, endPoint x: 183, endPoint y: 100, distance: 10.2
click at [173, 101] on input "pré saint" at bounding box center [270, 103] width 219 height 26
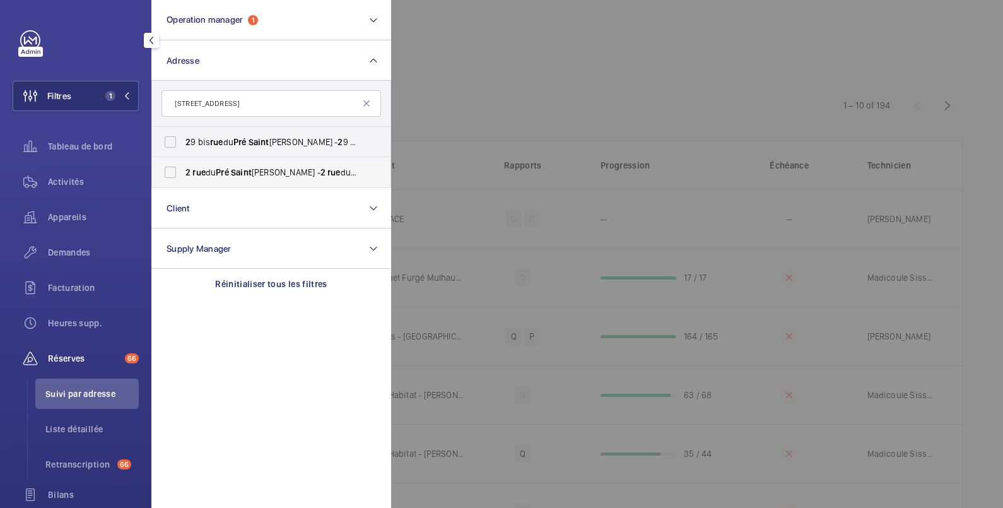
type input "[STREET_ADDRESS]"
click at [327, 168] on span "rue" at bounding box center [333, 172] width 13 height 10
click at [183, 168] on input "[STREET_ADDRESS][GEOGRAPHIC_DATA][STREET_ADDRESS]" at bounding box center [170, 172] width 25 height 25
checkbox input "true"
click at [498, 60] on div at bounding box center [892, 254] width 1003 height 508
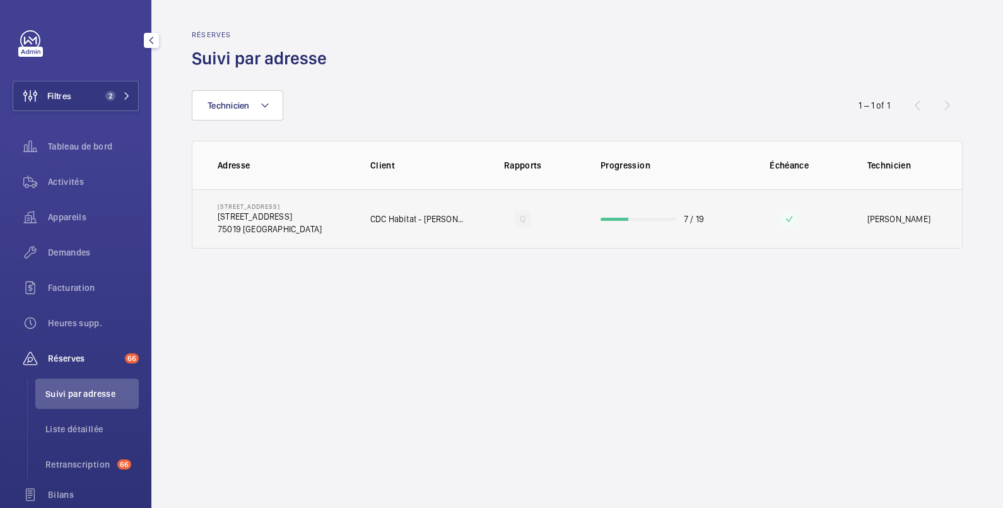
click at [624, 221] on td "7 / 19" at bounding box center [655, 218] width 151 height 59
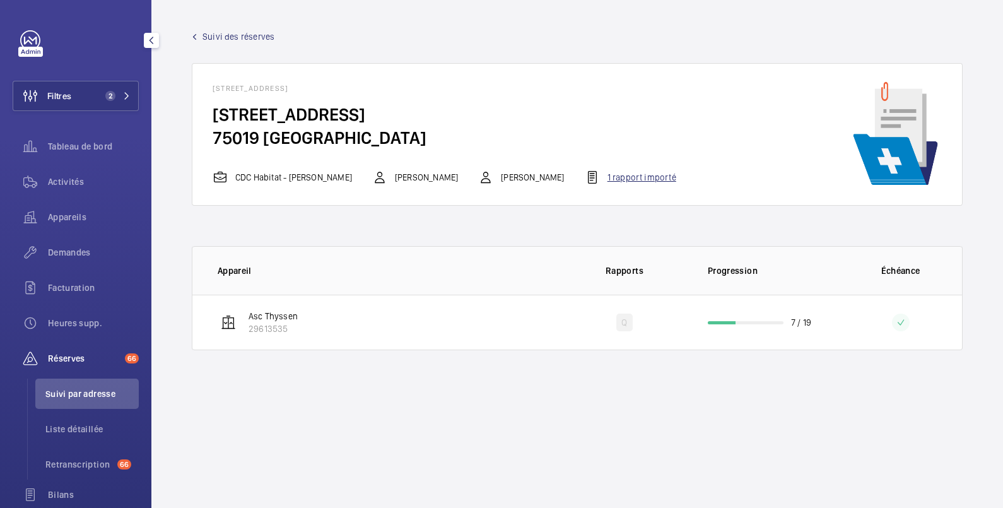
click at [643, 177] on div "1 rapport importé" at bounding box center [630, 177] width 91 height 15
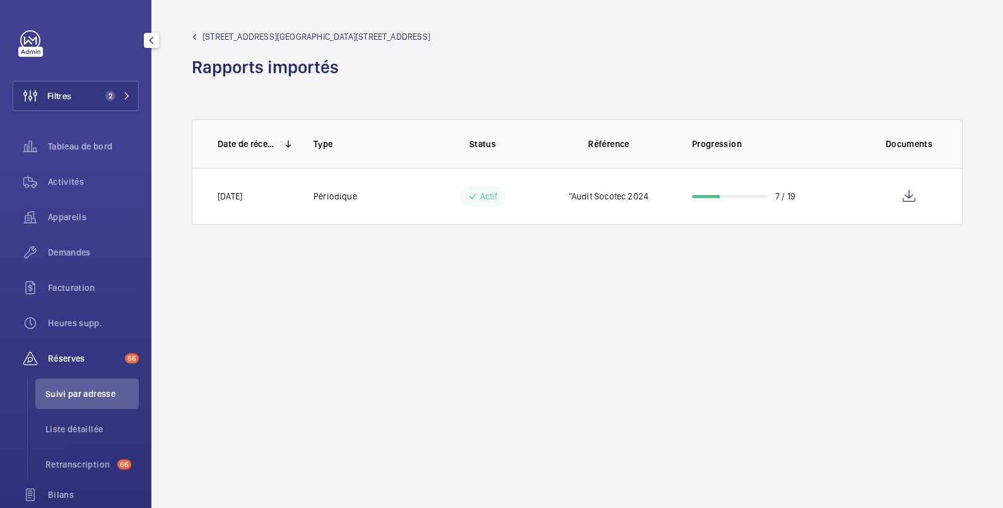
click at [293, 35] on span "[STREET_ADDRESS][GEOGRAPHIC_DATA][STREET_ADDRESS]" at bounding box center [316, 36] width 228 height 13
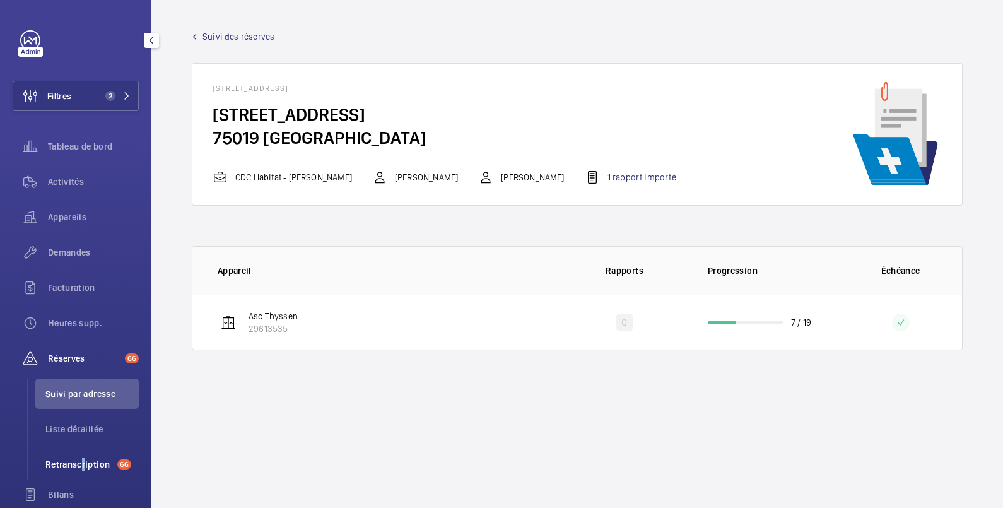
click at [79, 462] on span "Retranscription" at bounding box center [78, 464] width 67 height 13
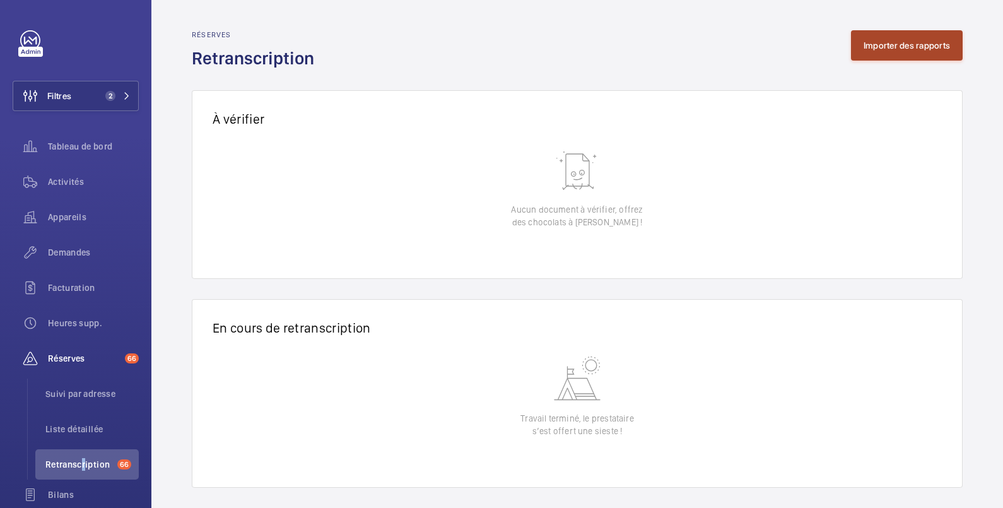
click at [883, 41] on button "Importer des rapports" at bounding box center [907, 45] width 112 height 30
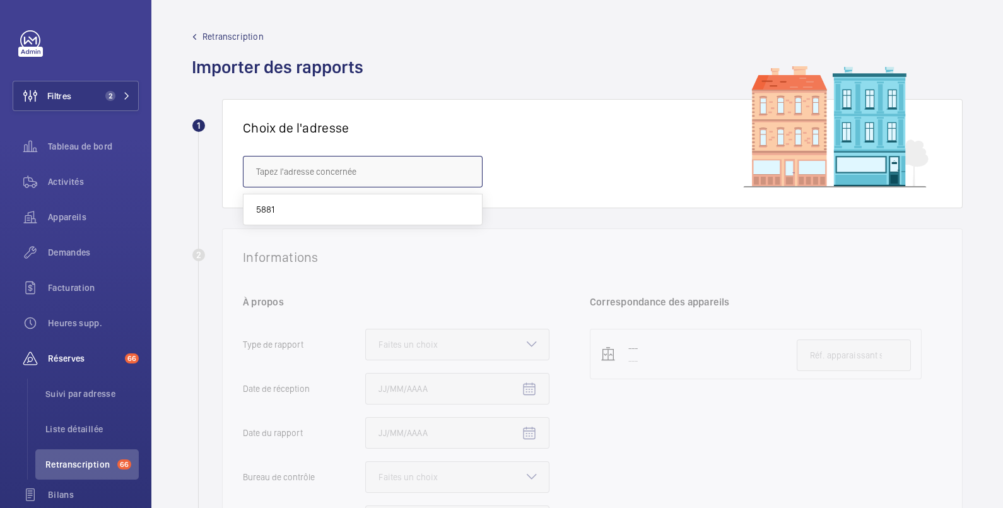
click at [262, 170] on input "text" at bounding box center [363, 172] width 240 height 32
drag, startPoint x: 303, startPoint y: 165, endPoint x: 237, endPoint y: 179, distance: 67.6
click at [237, 179] on div "Choix de l'adresse [STREET_ADDRESS]" at bounding box center [592, 153] width 740 height 109
type input "P"
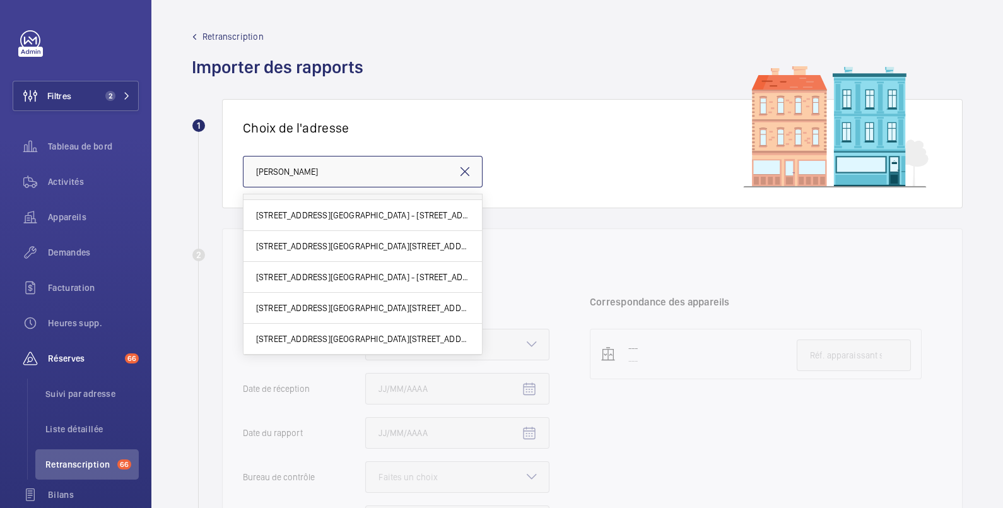
scroll to position [116, 0]
click at [317, 245] on span "[STREET_ADDRESS][GEOGRAPHIC_DATA][STREET_ADDRESS]" at bounding box center [362, 247] width 213 height 13
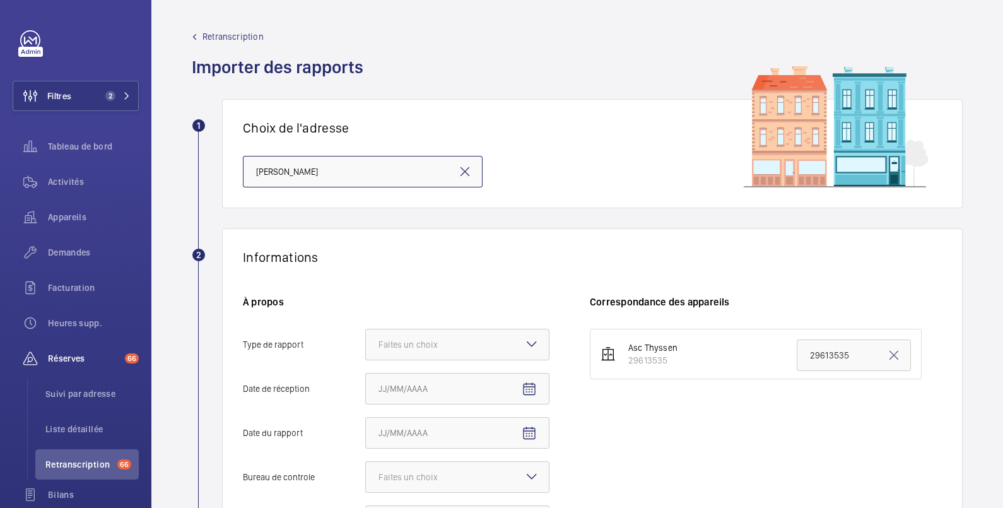
type input "[STREET_ADDRESS][GEOGRAPHIC_DATA][STREET_ADDRESS]"
click at [441, 344] on div "Faites un choix" at bounding box center [423, 344] width 91 height 13
click at [366, 344] on input "Type de rapport Faites un choix" at bounding box center [366, 344] width 0 height 30
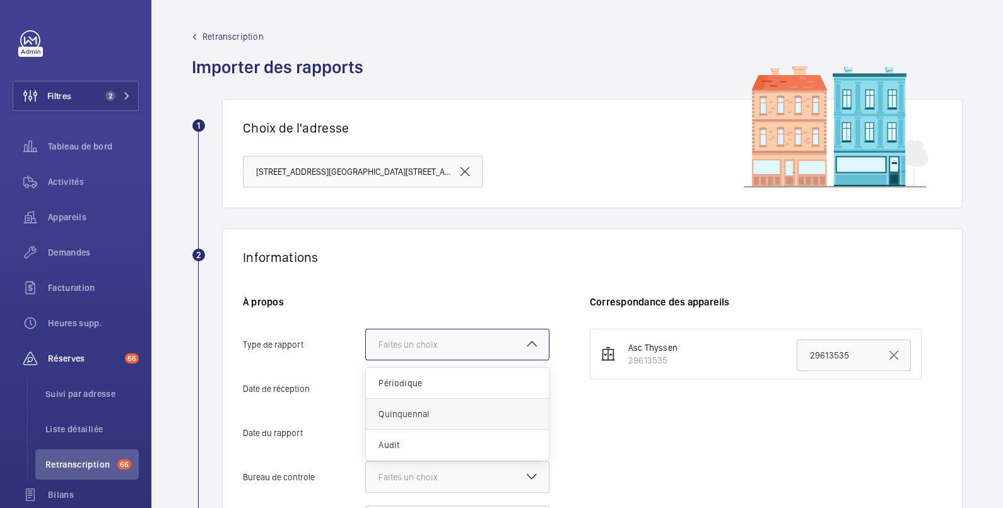
click at [424, 414] on span "Quinquennal" at bounding box center [457, 413] width 158 height 13
click at [366, 359] on input "Type de rapport Faites un choix Périodique Quinquennal Audit" at bounding box center [366, 344] width 0 height 30
click at [434, 380] on input "Date de réception" at bounding box center [457, 389] width 184 height 32
click at [432, 387] on input "Date de réception" at bounding box center [457, 389] width 184 height 32
click at [530, 385] on mat-icon "Open calendar" at bounding box center [528, 388] width 15 height 15
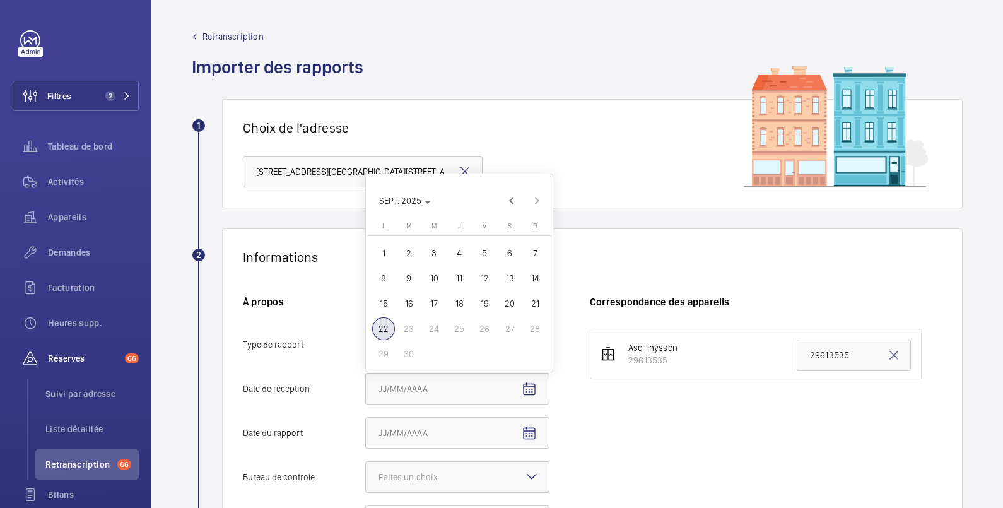
click at [408, 299] on span "16" at bounding box center [408, 303] width 23 height 23
type input "[DATE]"
click at [407, 475] on div "Faites un choix" at bounding box center [423, 476] width 91 height 13
click at [366, 475] on input "Bureau de controle Faites un choix" at bounding box center [366, 477] width 0 height 30
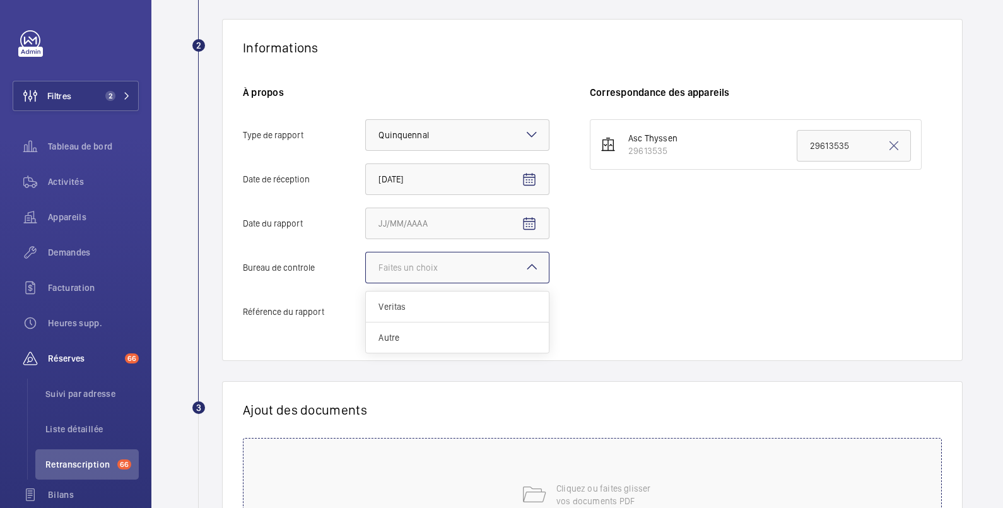
scroll to position [210, 0]
click at [511, 217] on input "Date du rapport" at bounding box center [457, 223] width 184 height 32
click at [527, 218] on mat-icon "Open calendar" at bounding box center [528, 223] width 15 height 15
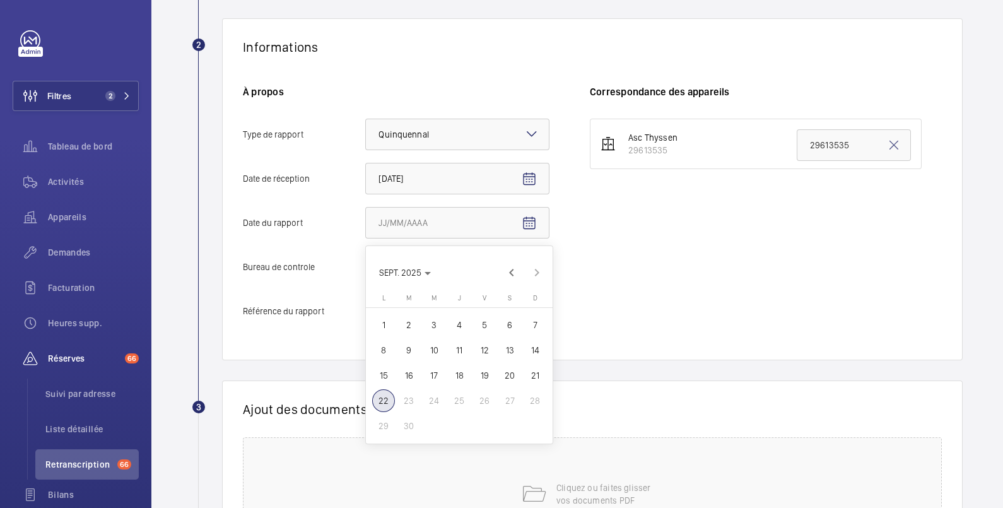
click at [457, 347] on span "11" at bounding box center [459, 350] width 23 height 23
type input "[DATE]"
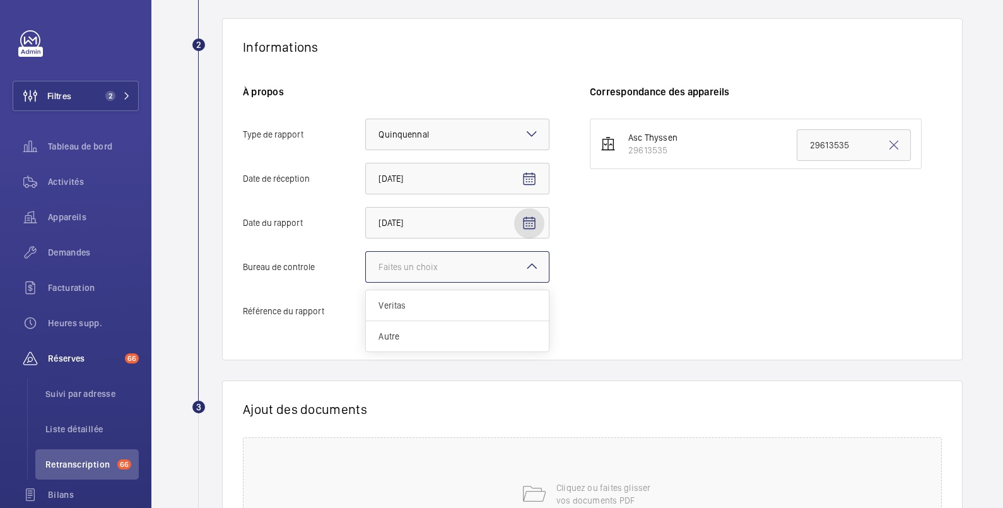
click at [491, 267] on div at bounding box center [457, 267] width 183 height 30
click at [366, 267] on input "Bureau de controle Faites un choix Veritas Autre" at bounding box center [366, 267] width 0 height 30
click at [439, 335] on span "Autre" at bounding box center [457, 336] width 158 height 13
click at [366, 282] on input "Bureau de controle Faites un choix Veritas Autre" at bounding box center [366, 267] width 0 height 30
click at [430, 318] on input "Référence du rapport" at bounding box center [457, 311] width 184 height 32
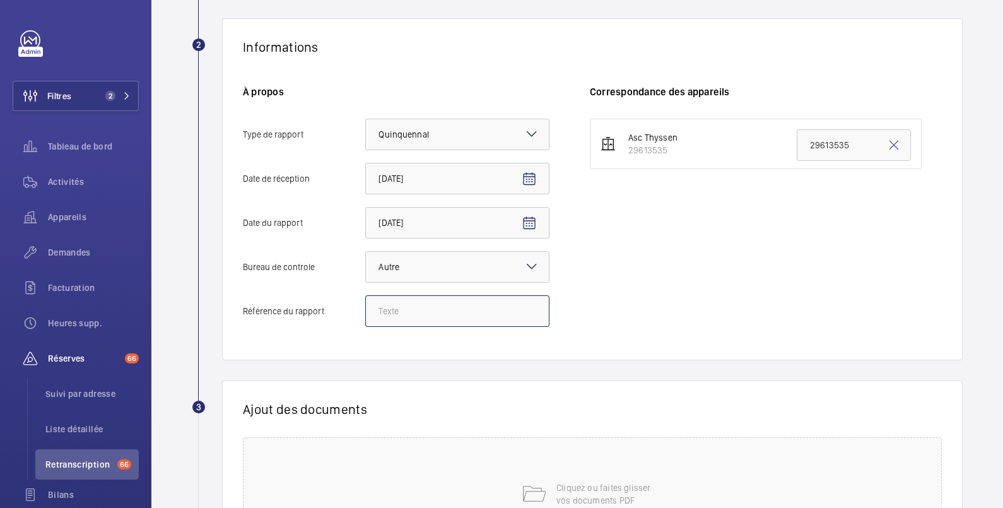
paste input "DAn56253ETE000027249"
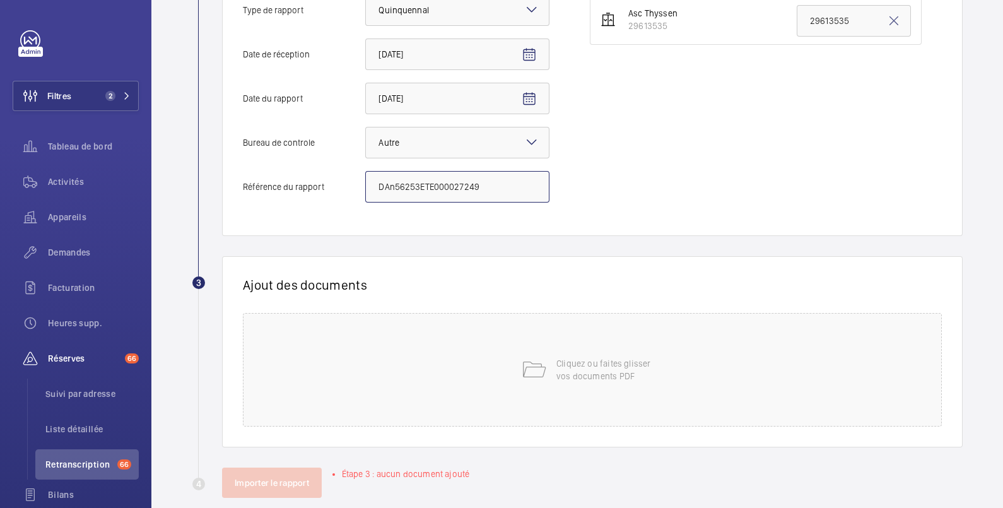
scroll to position [353, 0]
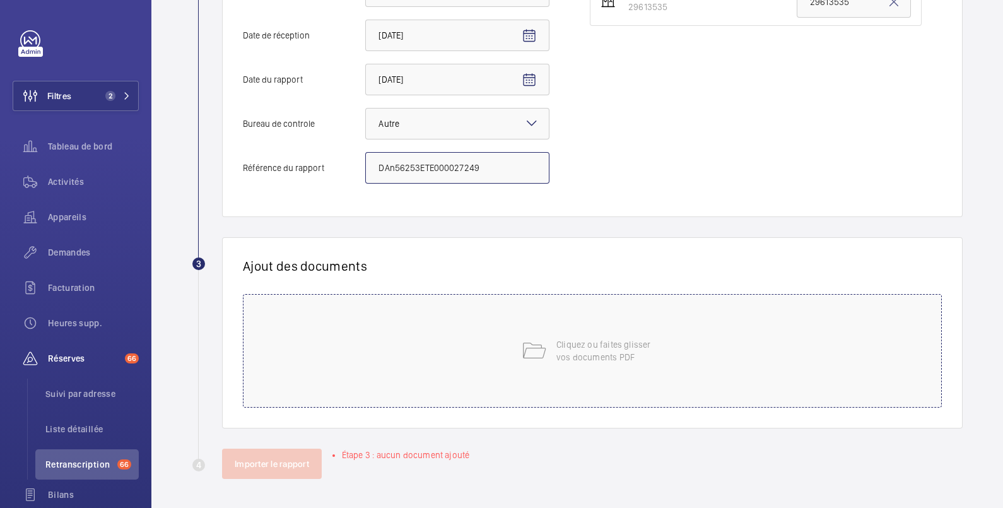
type input "DAn56253ETE000027249"
click at [610, 346] on p "Cliquez ou faites glisser vos documents PDF" at bounding box center [609, 350] width 107 height 25
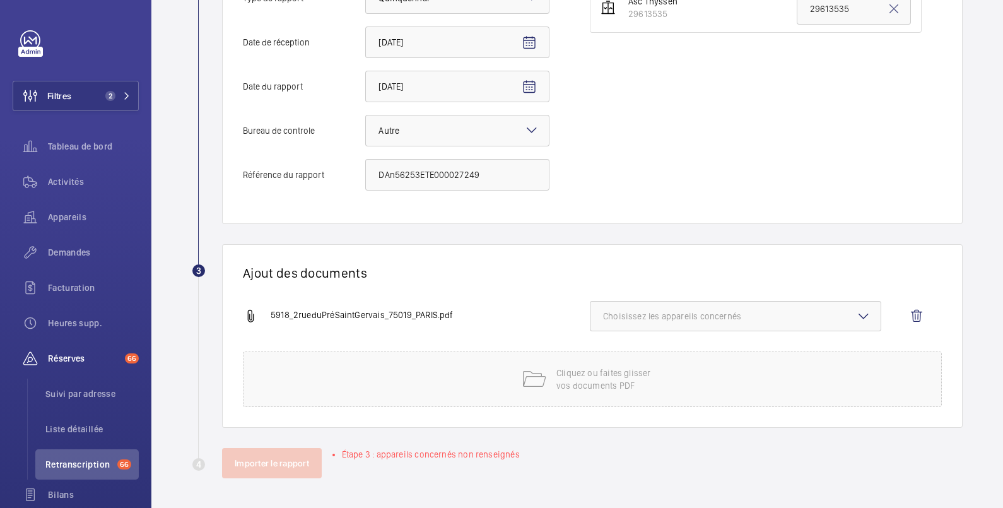
click at [685, 313] on span "Choisissez les appareils concernés" at bounding box center [735, 316] width 265 height 13
click at [607, 351] on input "29613535" at bounding box center [608, 355] width 25 height 25
checkbox input "true"
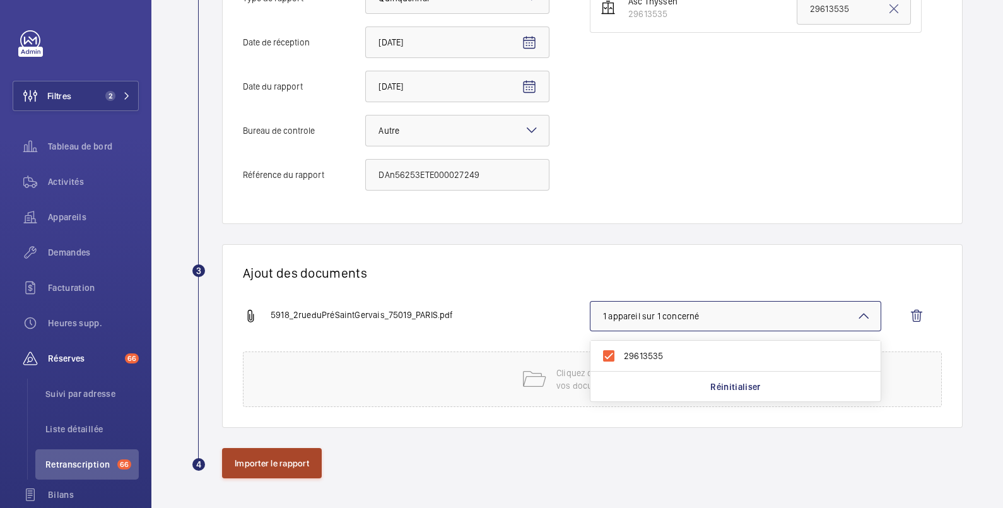
click at [276, 458] on button "Importer le rapport" at bounding box center [272, 463] width 100 height 30
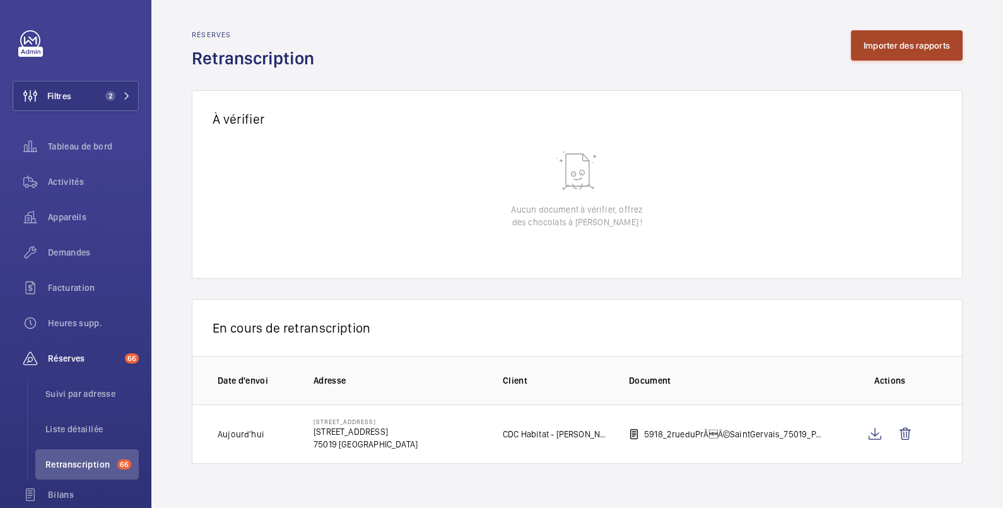
click at [900, 44] on button "Importer des rapports" at bounding box center [907, 45] width 112 height 30
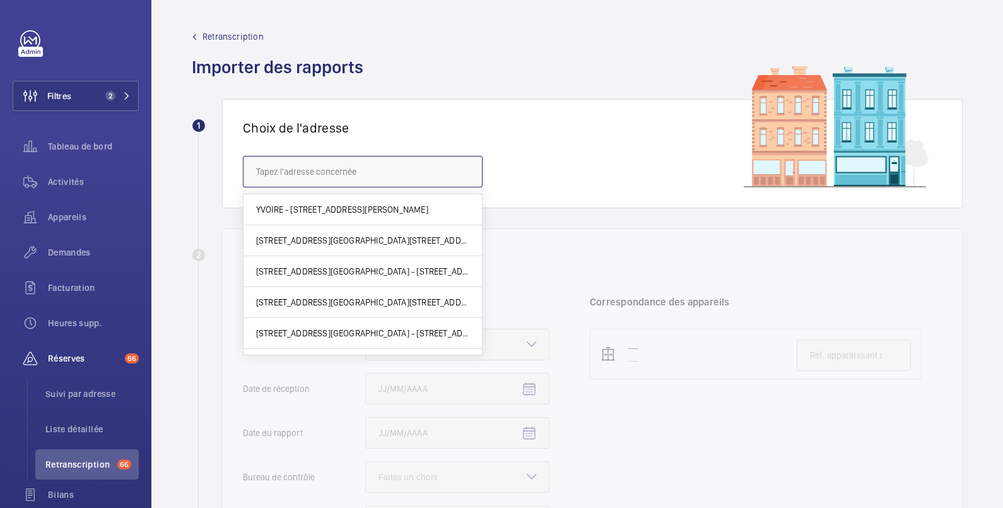
click at [346, 168] on input "text" at bounding box center [363, 172] width 240 height 32
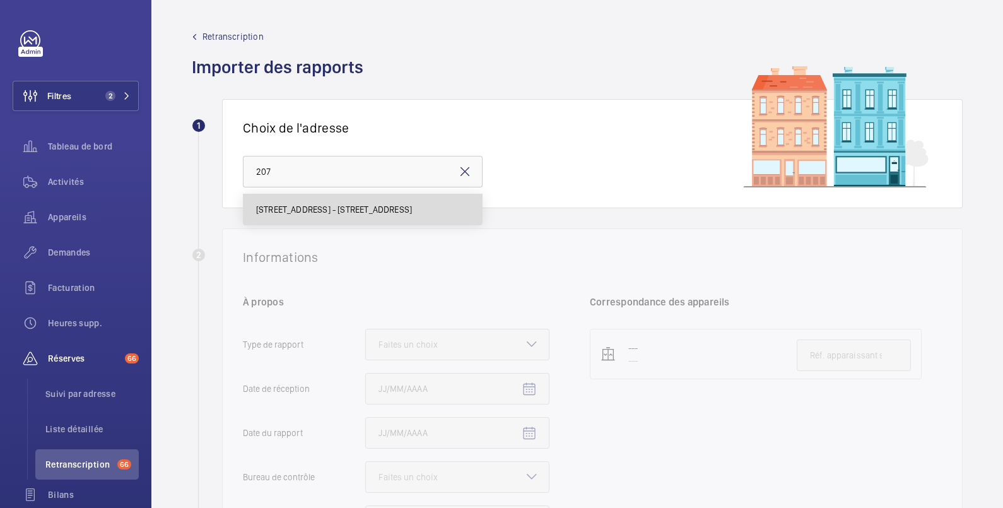
click at [334, 208] on span "[STREET_ADDRESS] - [STREET_ADDRESS]" at bounding box center [334, 209] width 156 height 13
type input "[STREET_ADDRESS] - [STREET_ADDRESS]"
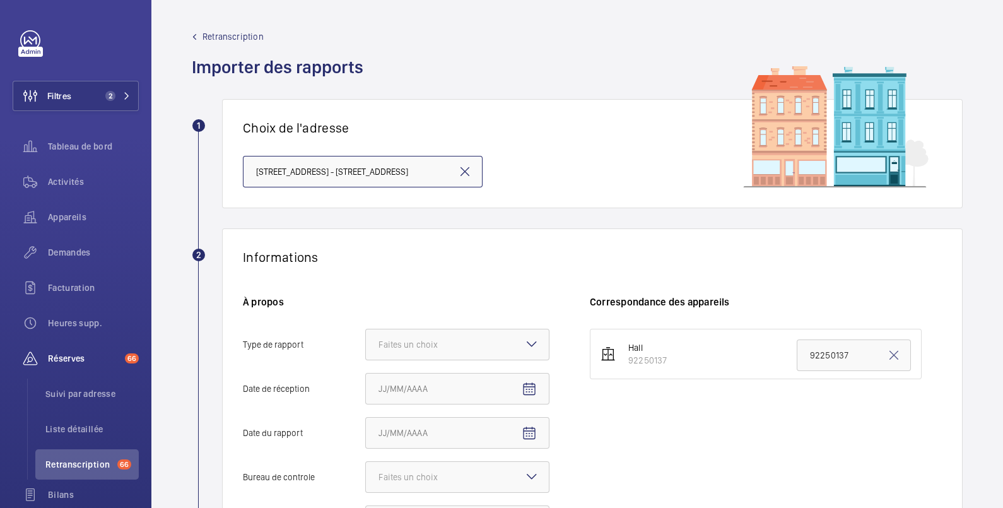
scroll to position [0, 9]
click at [440, 347] on div "Faites un choix" at bounding box center [423, 344] width 91 height 13
click at [366, 347] on input "Type de rapport Faites un choix Périodique Quinquennal Audit" at bounding box center [366, 344] width 0 height 30
click at [422, 415] on span "Quinquennal" at bounding box center [457, 413] width 158 height 13
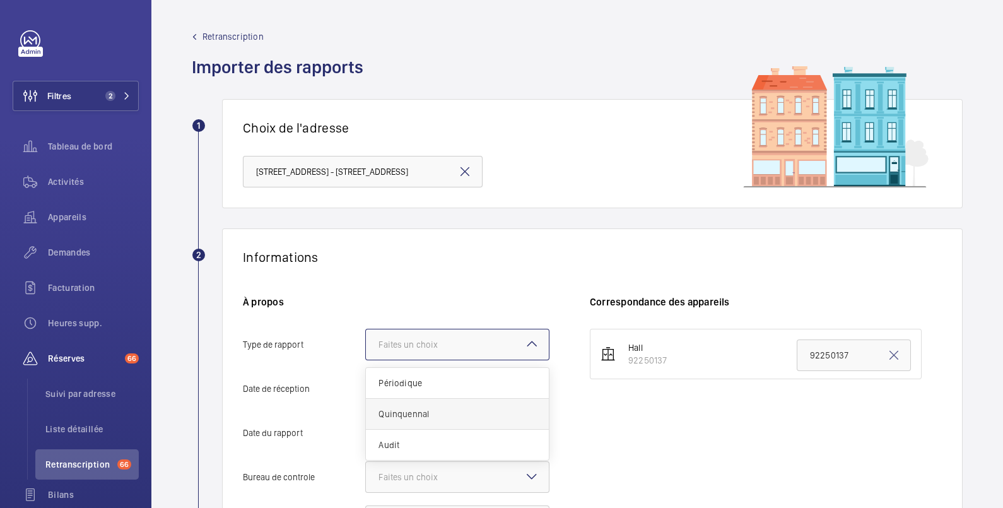
click at [366, 359] on input "Type de rapport Faites un choix Périodique Quinquennal Audit" at bounding box center [366, 344] width 0 height 30
click at [515, 390] on span "Open calendar" at bounding box center [529, 389] width 30 height 30
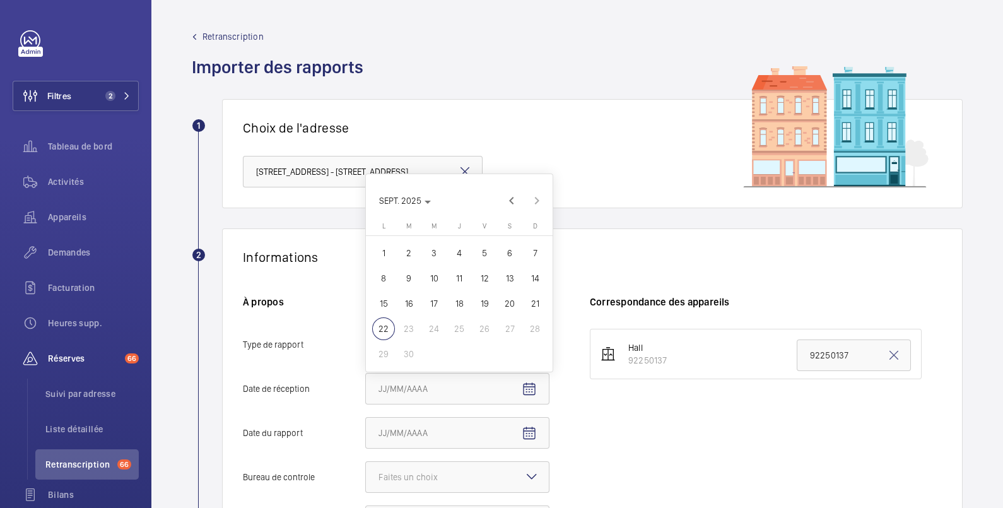
click at [413, 302] on span "16" at bounding box center [408, 303] width 23 height 23
type input "[DATE]"
click at [515, 426] on span "Open calendar" at bounding box center [529, 433] width 30 height 30
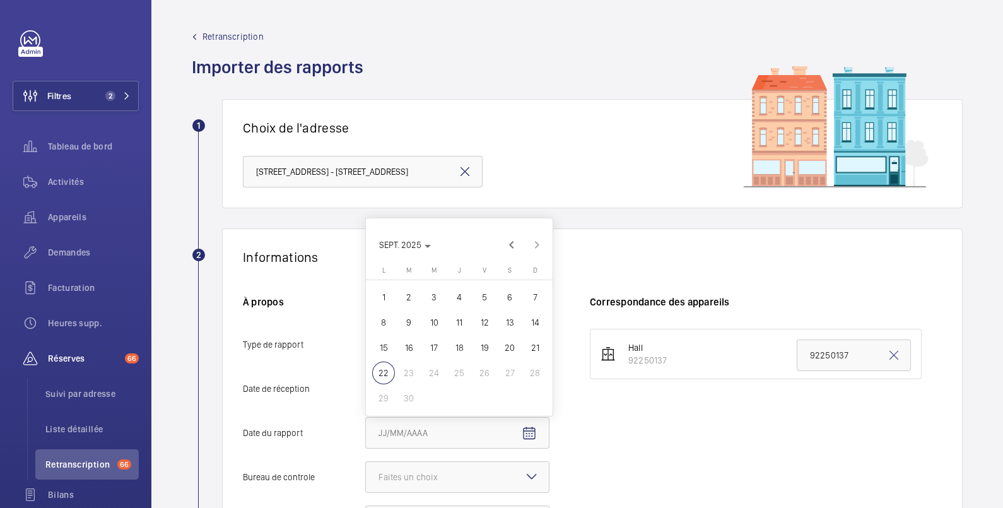
click at [462, 324] on span "11" at bounding box center [459, 322] width 23 height 23
type input "[DATE]"
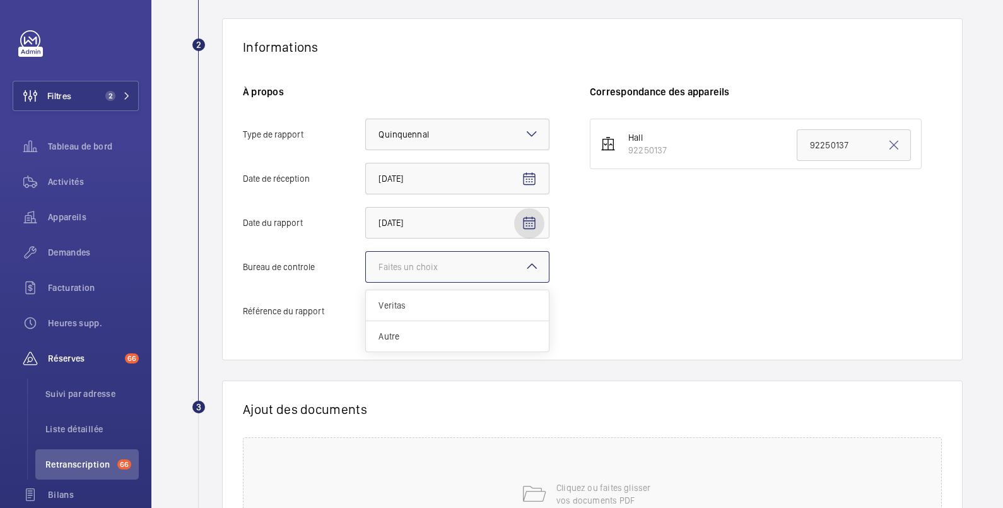
click at [468, 270] on div at bounding box center [457, 267] width 183 height 30
click at [366, 270] on input "Bureau de controle Faites un choix Veritas Autre" at bounding box center [366, 267] width 0 height 30
click at [412, 334] on span "Autre" at bounding box center [457, 336] width 158 height 13
click at [366, 282] on input "Bureau de controle Faites un choix Veritas Autre" at bounding box center [366, 267] width 0 height 30
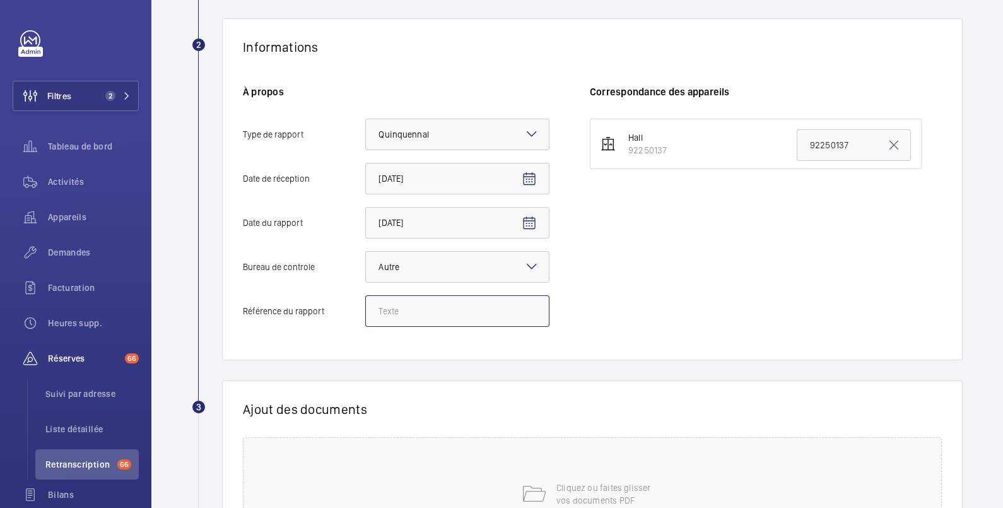
click at [413, 314] on input "Référence du rapport" at bounding box center [457, 311] width 184 height 32
paste input "DAn42253ETE000027255"
type input "DAn42253ETE000027255"
click at [608, 476] on div "Cliquez ou faites glisser vos documents PDF" at bounding box center [592, 493] width 699 height 113
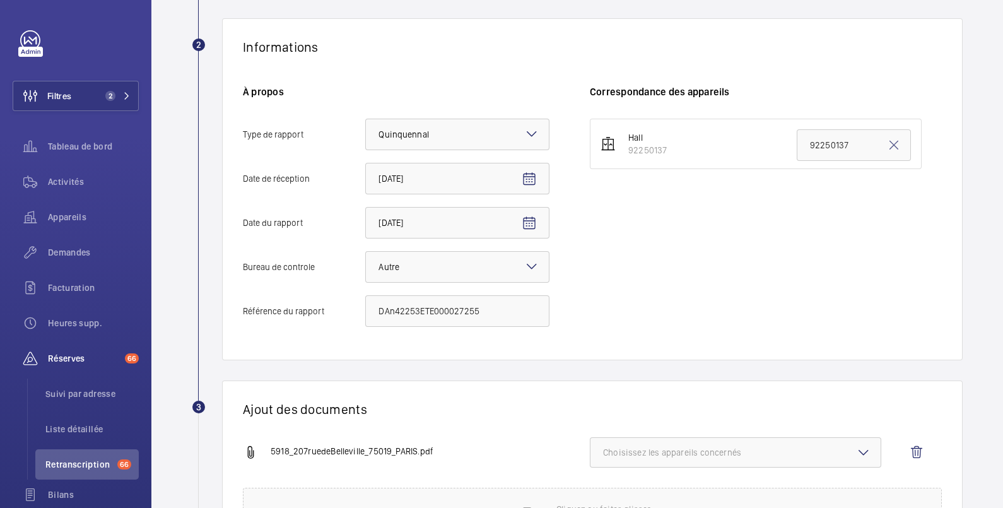
click at [690, 453] on span "Choisissez les appareils concernés" at bounding box center [735, 452] width 265 height 13
click at [656, 495] on span "92250137" at bounding box center [736, 492] width 225 height 13
click at [621, 495] on input "92250137" at bounding box center [608, 491] width 25 height 25
checkbox input "true"
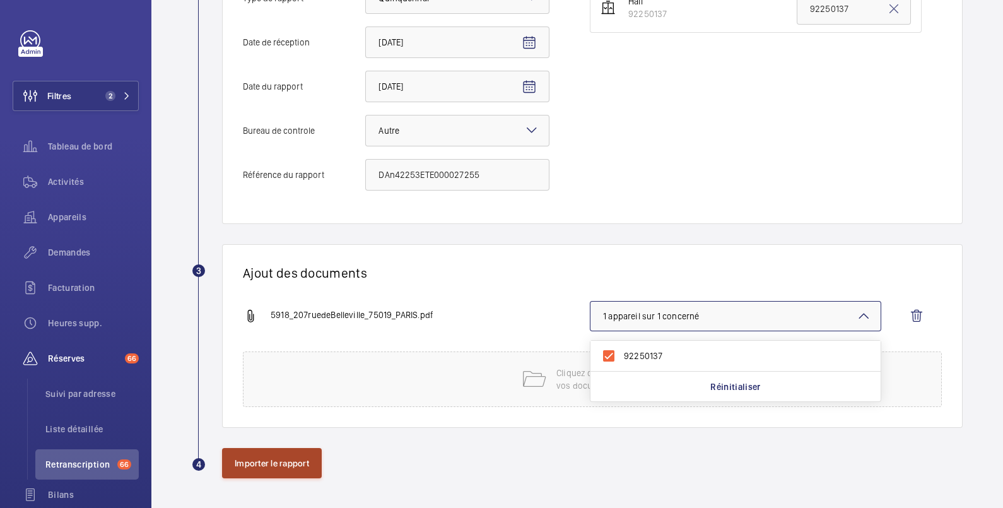
click at [298, 465] on button "Importer le rapport" at bounding box center [272, 463] width 100 height 30
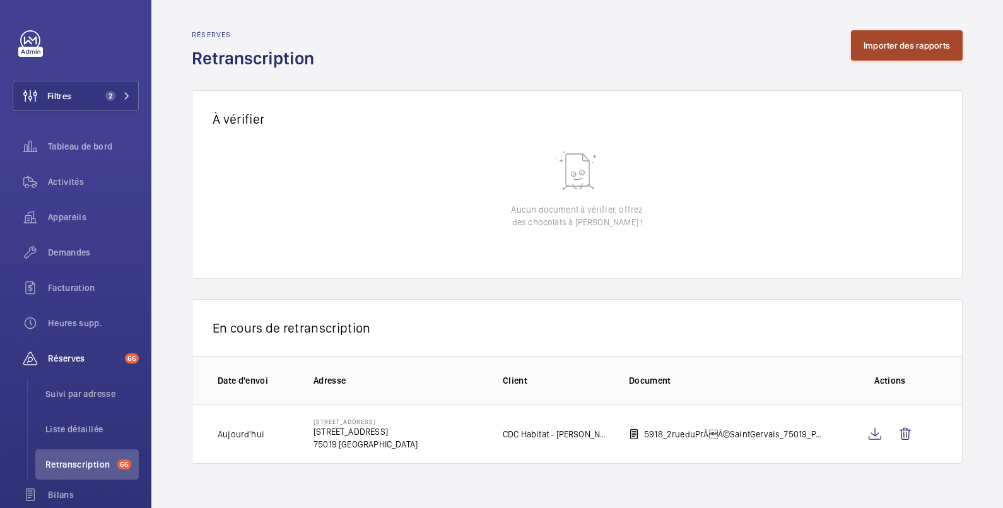
click at [904, 47] on button "Importer des rapports" at bounding box center [907, 45] width 112 height 30
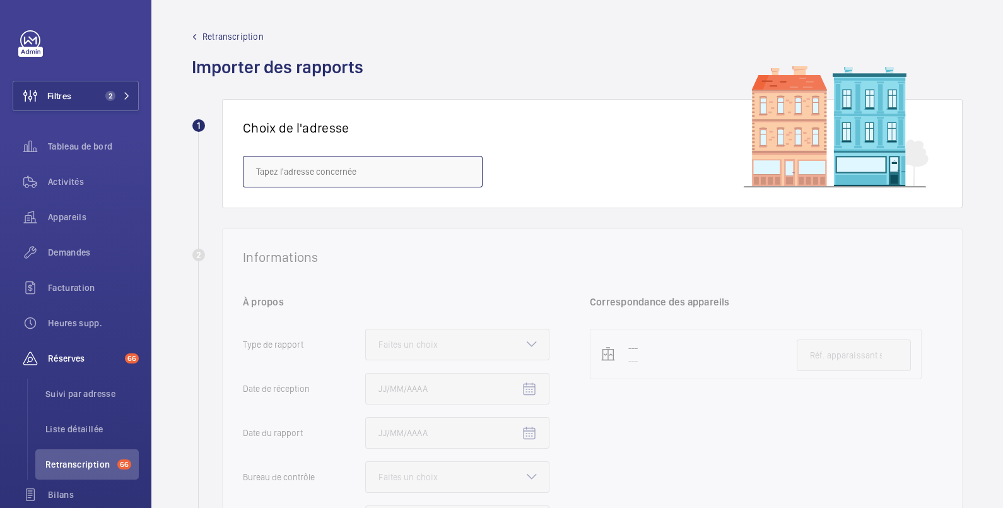
click at [383, 173] on input "text" at bounding box center [363, 172] width 240 height 32
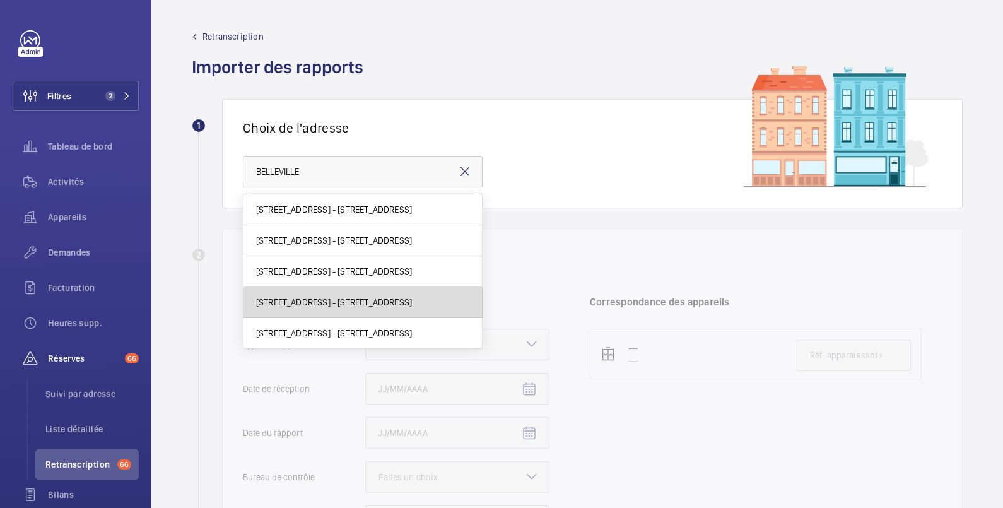
click at [323, 305] on span "203 rue de Belleville - 203 rue de Belleville, PARIS 75019" at bounding box center [334, 302] width 156 height 13
type input "203 rue de Belleville - 203 rue de Belleville, PARIS 75019"
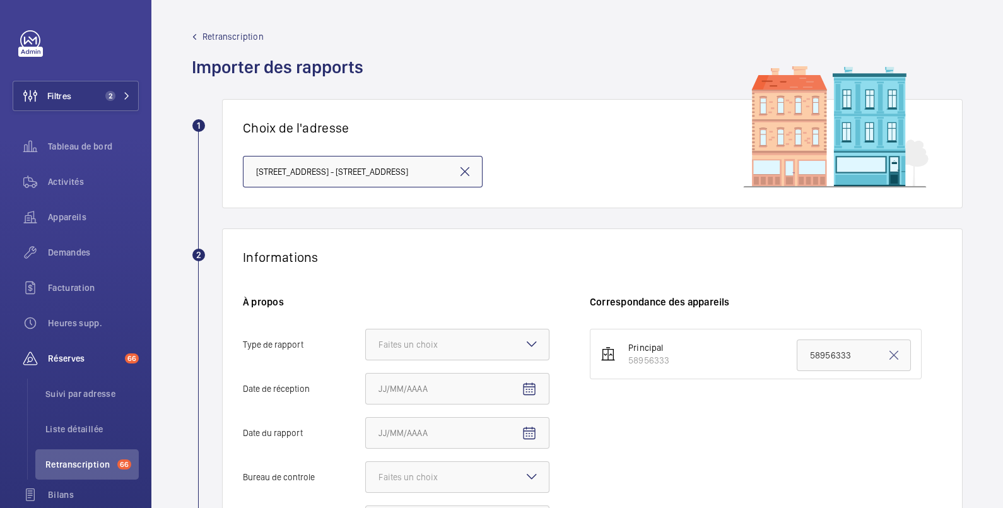
scroll to position [0, 9]
click at [422, 350] on div "Faites un choix" at bounding box center [423, 344] width 91 height 13
click at [366, 350] on input "Type de rapport Faites un choix Périodique Quinquennal Audit" at bounding box center [366, 344] width 0 height 30
click at [416, 410] on span "Quinquennal" at bounding box center [457, 413] width 158 height 13
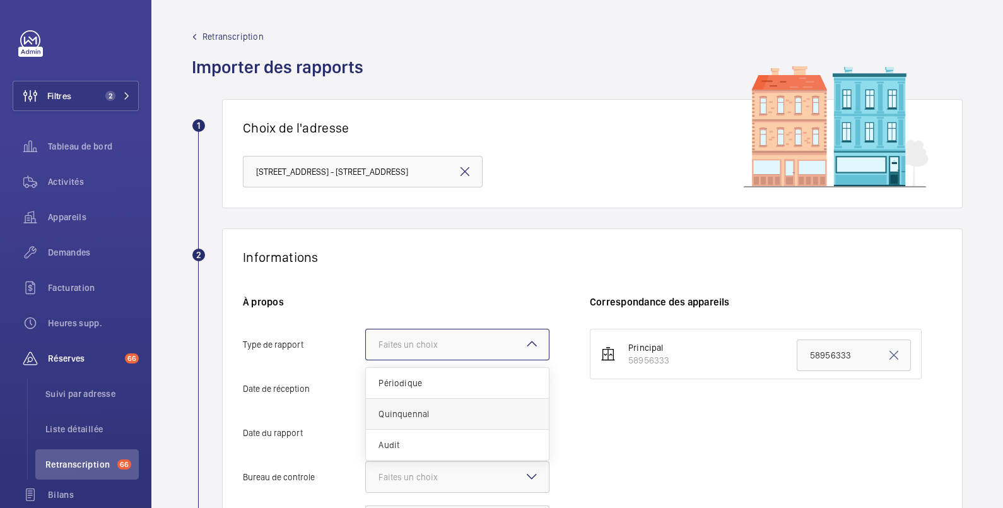
click at [366, 359] on input "Type de rapport Faites un choix Périodique Quinquennal Audit" at bounding box center [366, 344] width 0 height 30
click at [429, 389] on input "Date de réception" at bounding box center [457, 389] width 184 height 32
click at [535, 385] on mat-icon "Open calendar" at bounding box center [528, 388] width 15 height 15
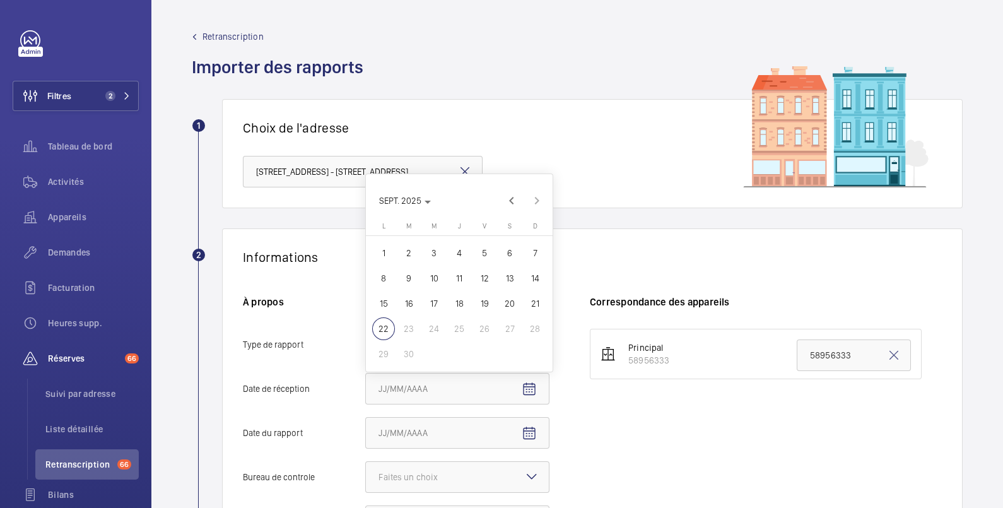
click at [410, 300] on span "16" at bounding box center [408, 303] width 23 height 23
type input "[DATE]"
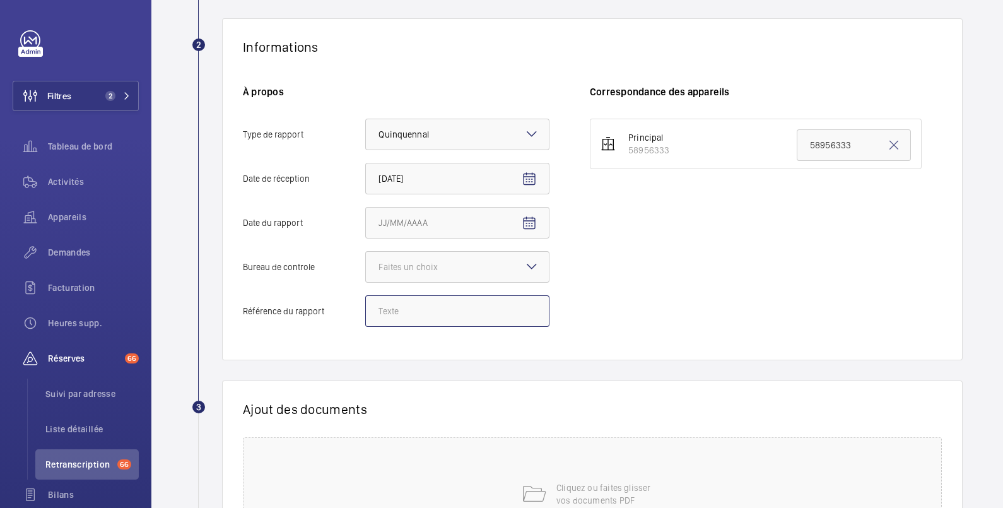
click at [394, 310] on input "Référence du rapport" at bounding box center [457, 311] width 184 height 32
paste input "DAn38253ETE000027255"
click at [407, 269] on div "Faites un choix" at bounding box center [423, 266] width 91 height 13
type input "DAn38253ETE000027255"
click at [366, 269] on input "Bureau de controle Faites un choix" at bounding box center [366, 267] width 0 height 30
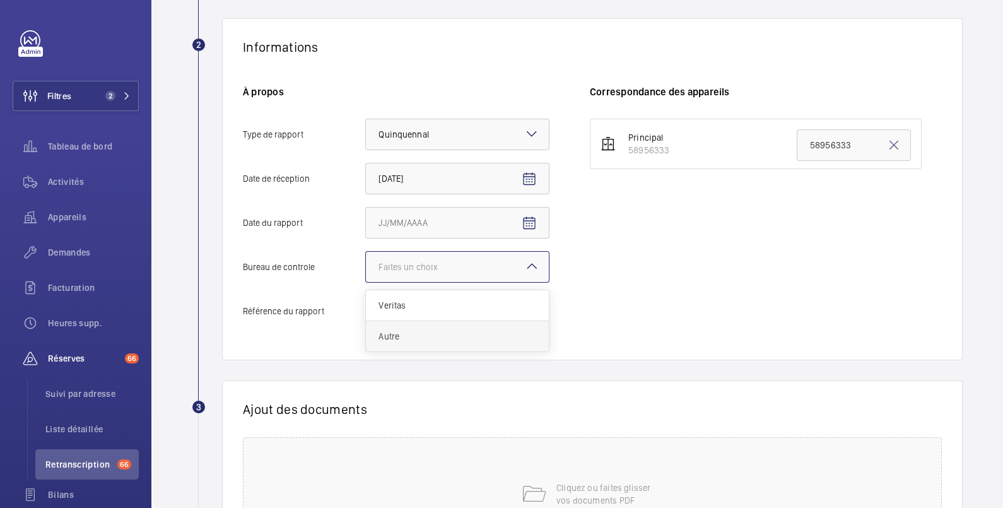
click at [400, 335] on span "Autre" at bounding box center [457, 336] width 158 height 13
click at [366, 282] on input "Bureau de controle Faites un choix Veritas Autre" at bounding box center [366, 267] width 0 height 30
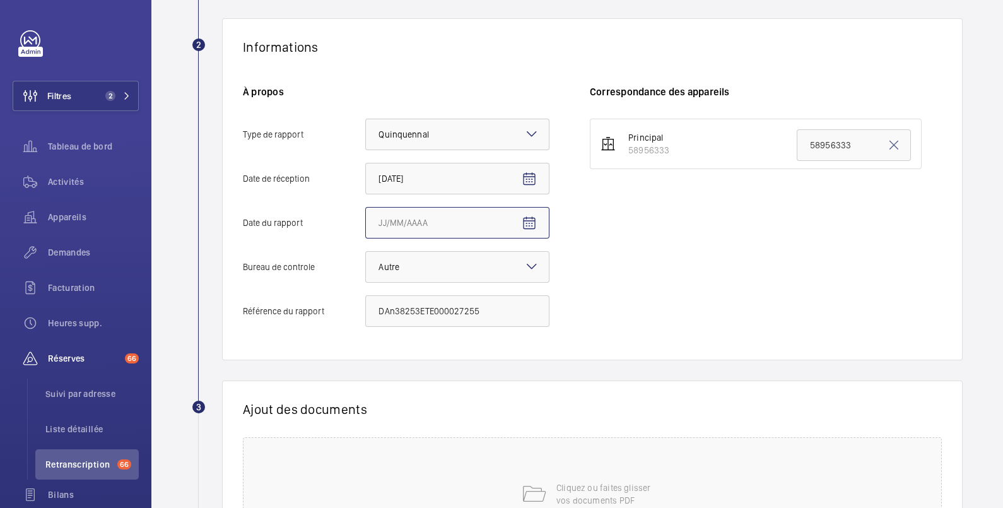
click at [475, 220] on input "Date du rapport" at bounding box center [457, 223] width 184 height 32
click at [533, 220] on mat-icon "Open calendar" at bounding box center [528, 223] width 15 height 15
click at [460, 349] on span "11" at bounding box center [459, 350] width 23 height 23
type input "[DATE]"
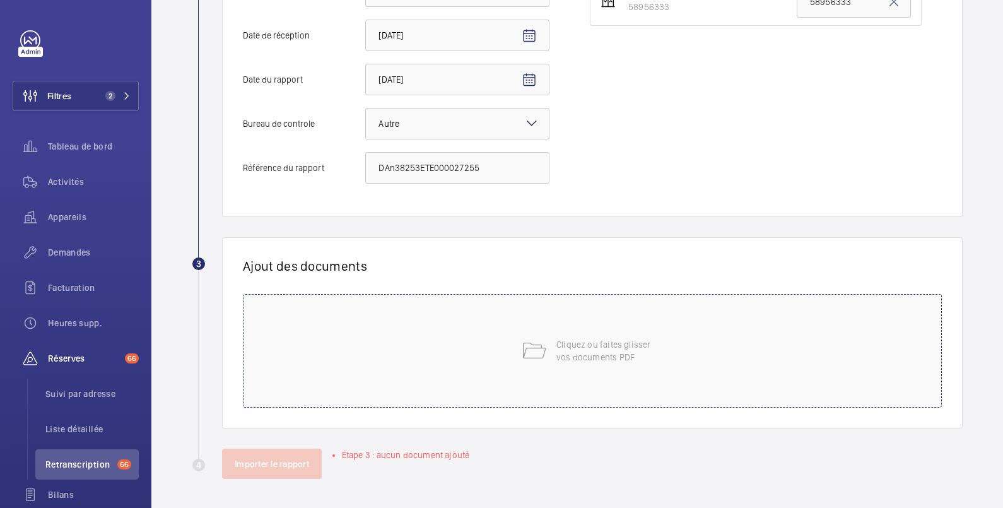
click at [583, 338] on p "Cliquez ou faites glisser vos documents PDF" at bounding box center [609, 350] width 107 height 25
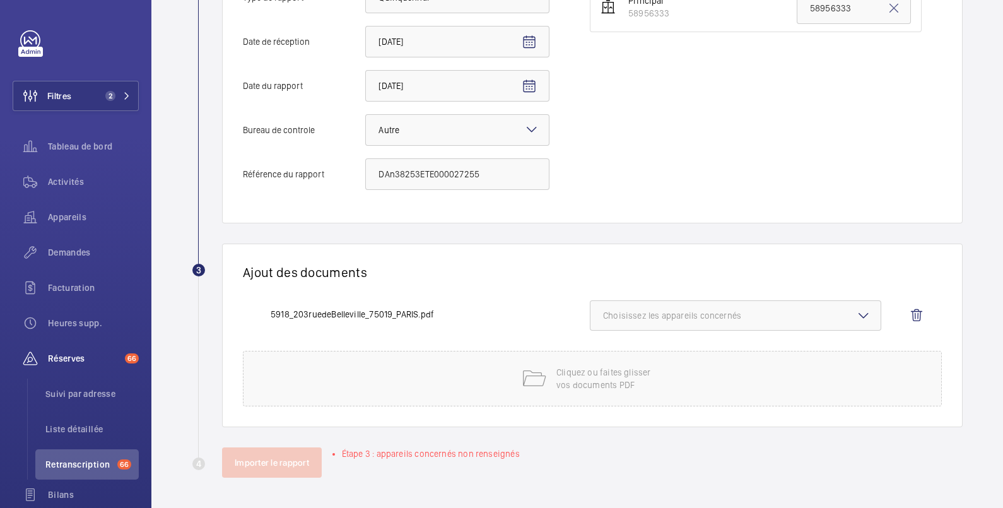
scroll to position [346, 0]
click at [635, 319] on span "Choisissez les appareils concernés" at bounding box center [735, 316] width 265 height 13
click at [629, 353] on span "58956333" at bounding box center [736, 355] width 225 height 13
click at [621, 353] on input "58956333" at bounding box center [608, 355] width 25 height 25
checkbox input "true"
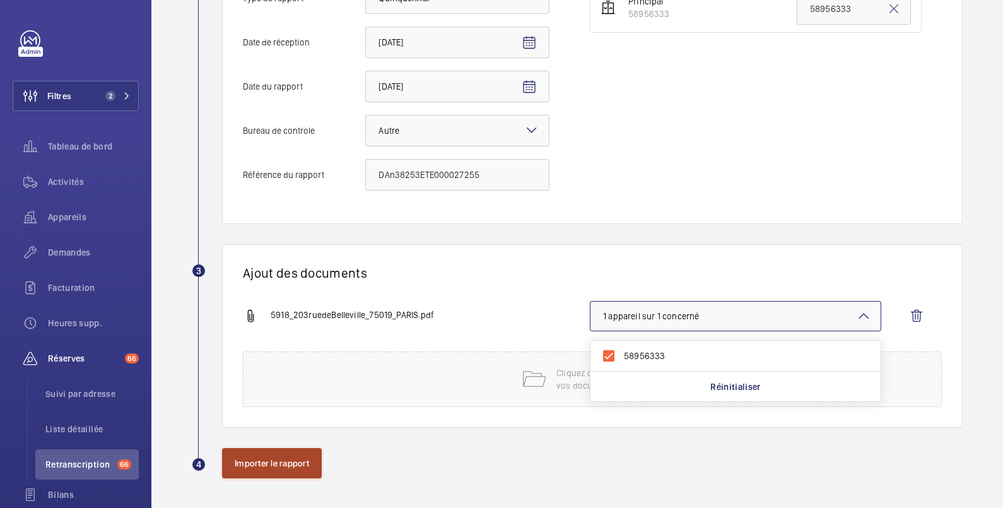
click at [267, 460] on button "Importer le rapport" at bounding box center [272, 463] width 100 height 30
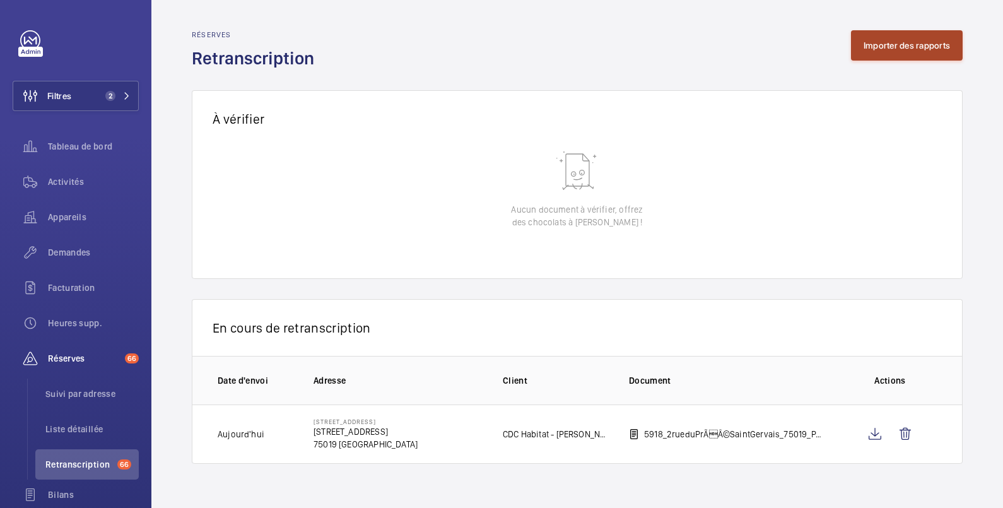
click at [907, 49] on button "Importer des rapports" at bounding box center [907, 45] width 112 height 30
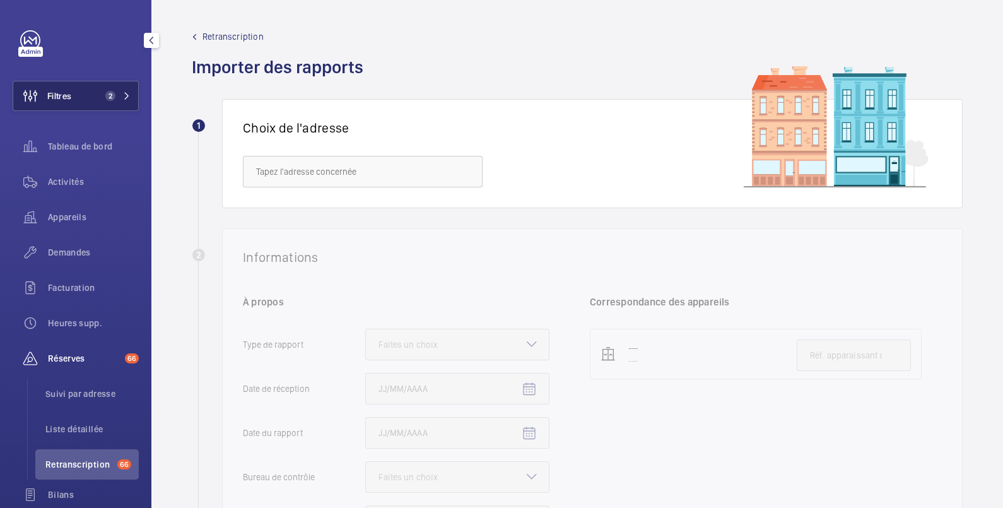
click at [81, 96] on button "Filtres 2" at bounding box center [76, 96] width 126 height 30
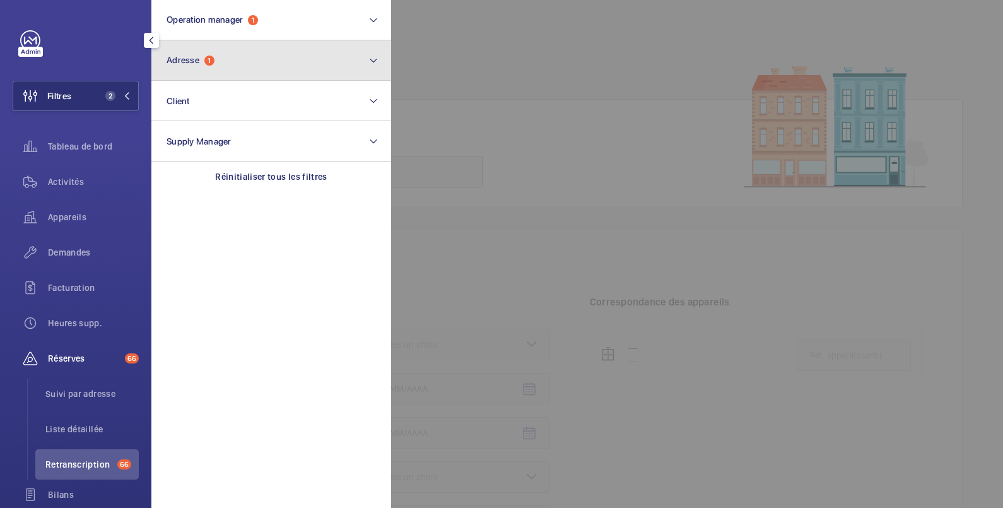
click at [258, 67] on button "Adresse 1" at bounding box center [271, 60] width 240 height 40
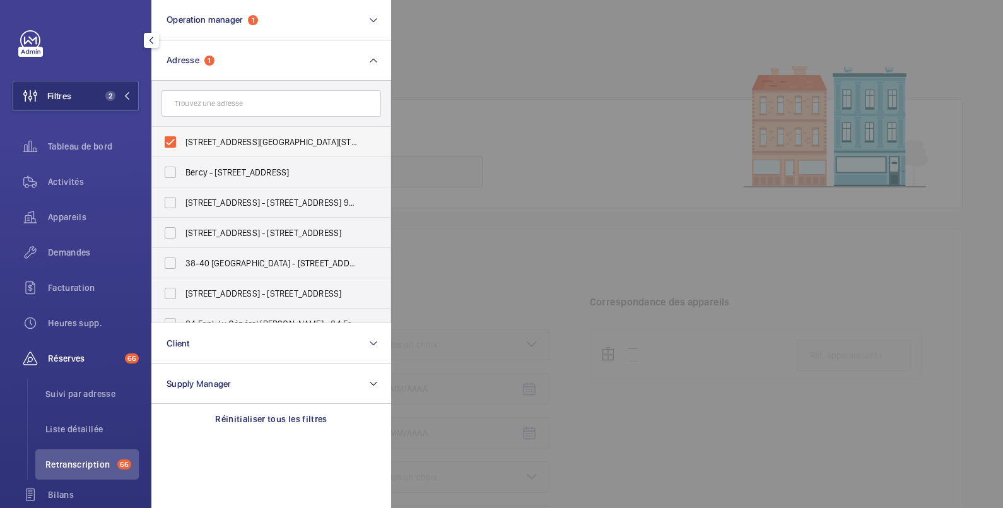
click at [192, 136] on span "[STREET_ADDRESS][GEOGRAPHIC_DATA][STREET_ADDRESS]" at bounding box center [271, 142] width 173 height 13
click at [183, 136] on input "[STREET_ADDRESS][GEOGRAPHIC_DATA][STREET_ADDRESS]" at bounding box center [170, 141] width 25 height 25
checkbox input "false"
click at [501, 33] on div at bounding box center [892, 254] width 1003 height 508
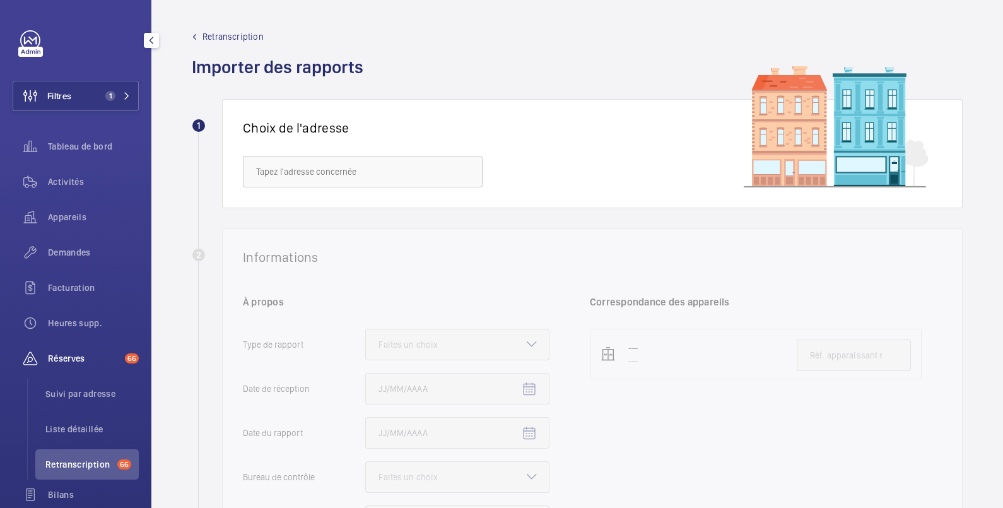
click at [92, 465] on span "Retranscription" at bounding box center [78, 464] width 67 height 13
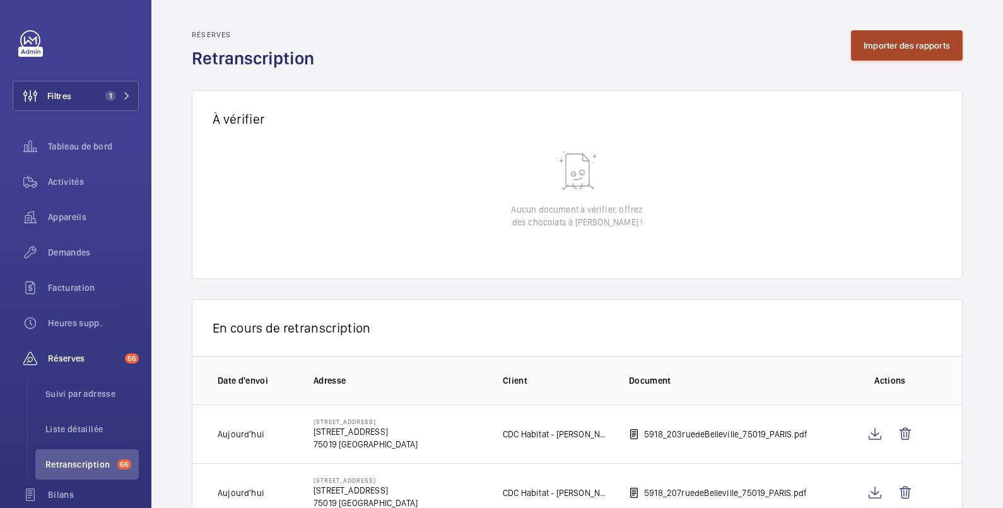
click at [882, 44] on button "Importer des rapports" at bounding box center [907, 45] width 112 height 30
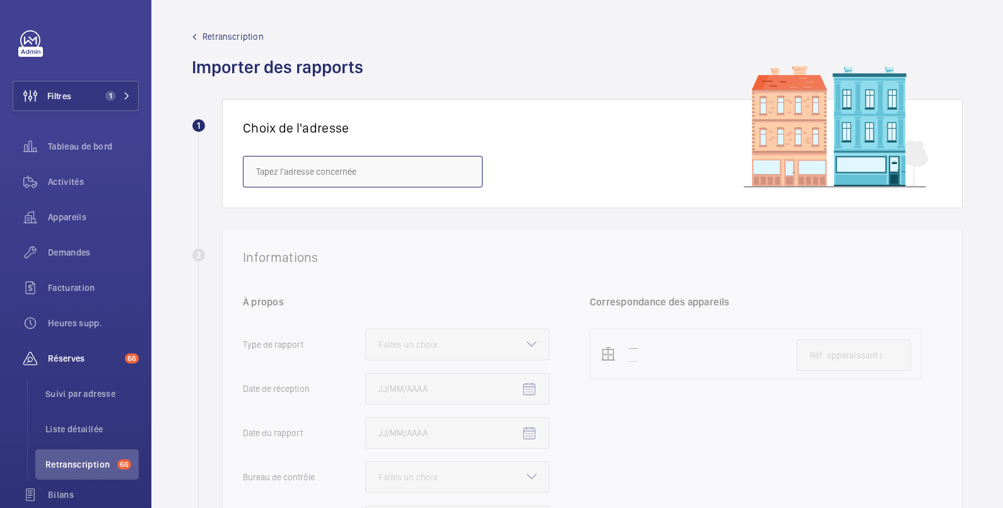
click at [325, 169] on input "text" at bounding box center [363, 172] width 240 height 32
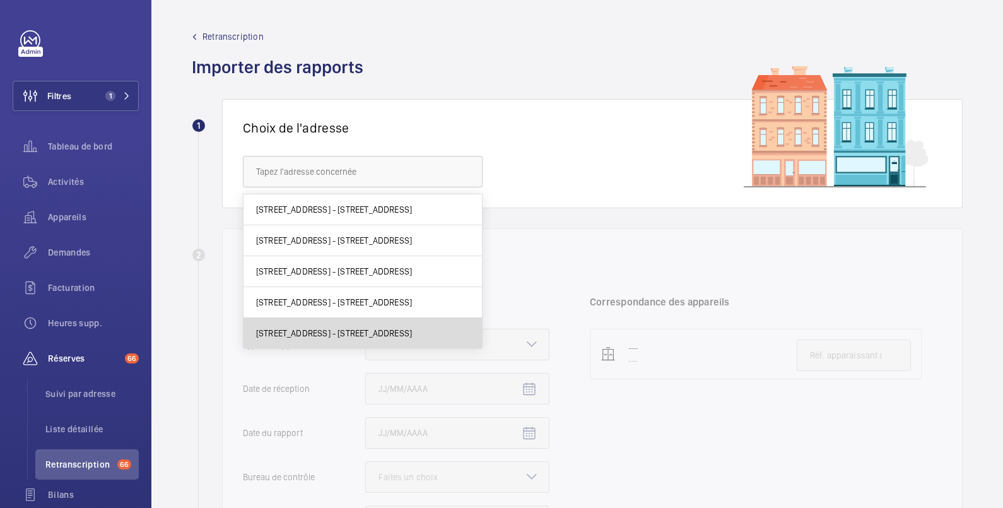
click at [325, 334] on span "197 rue de Belleville - 197 rue de Belleville, PARIS 75019" at bounding box center [334, 333] width 156 height 13
type input "197 rue de Belleville - 197 rue de Belleville, PARIS 75019"
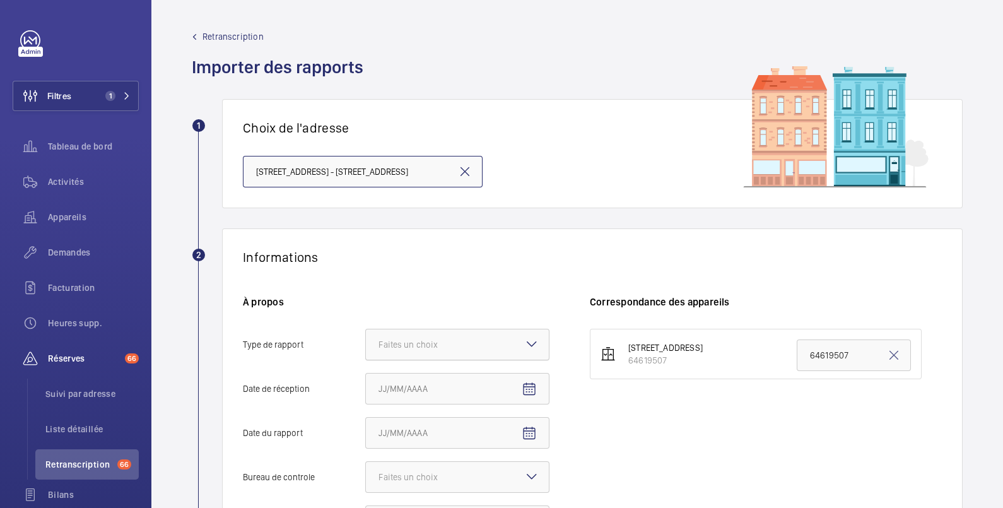
click at [396, 345] on div "Faites un choix" at bounding box center [423, 344] width 91 height 13
click at [366, 345] on input "Type de rapport Faites un choix" at bounding box center [366, 344] width 0 height 30
click at [395, 414] on span "Quinquennal" at bounding box center [457, 413] width 158 height 13
click at [366, 359] on input "Type de rapport Faites un choix Périodique Quinquennal Audit" at bounding box center [366, 344] width 0 height 30
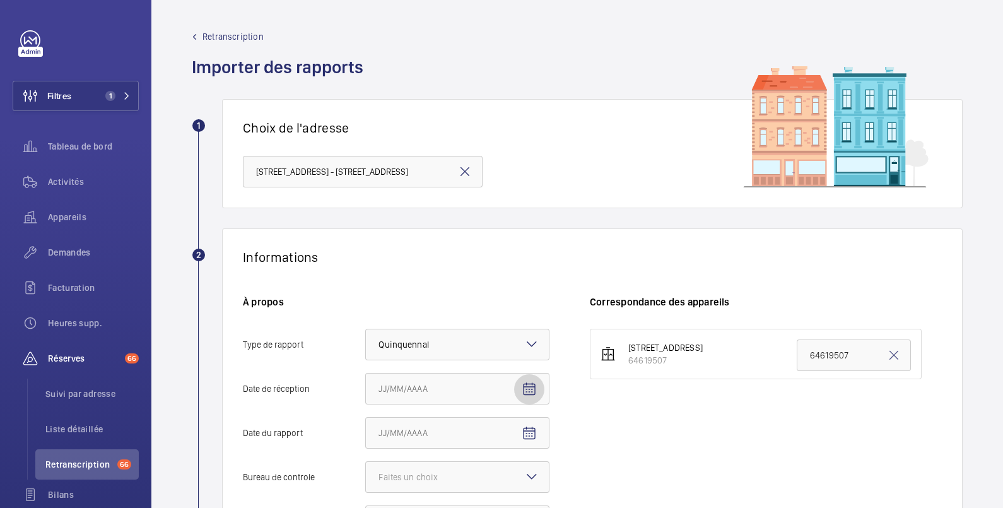
click at [528, 385] on mat-icon "Open calendar" at bounding box center [528, 388] width 15 height 15
click at [410, 303] on span "16" at bounding box center [408, 303] width 23 height 23
type input "[DATE]"
click at [497, 432] on input "Date du rapport" at bounding box center [457, 433] width 184 height 32
click at [526, 428] on mat-icon "Open calendar" at bounding box center [528, 433] width 15 height 15
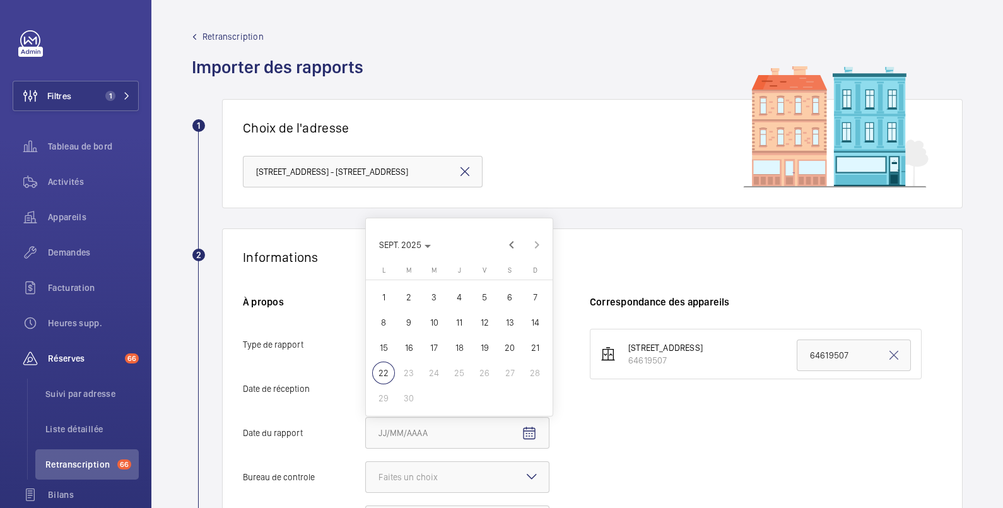
click at [462, 322] on span "11" at bounding box center [459, 322] width 23 height 23
type input "[DATE]"
click at [449, 475] on div "Faites un choix" at bounding box center [423, 476] width 91 height 13
click at [366, 475] on input "Bureau de controle Faites un choix" at bounding box center [366, 477] width 0 height 30
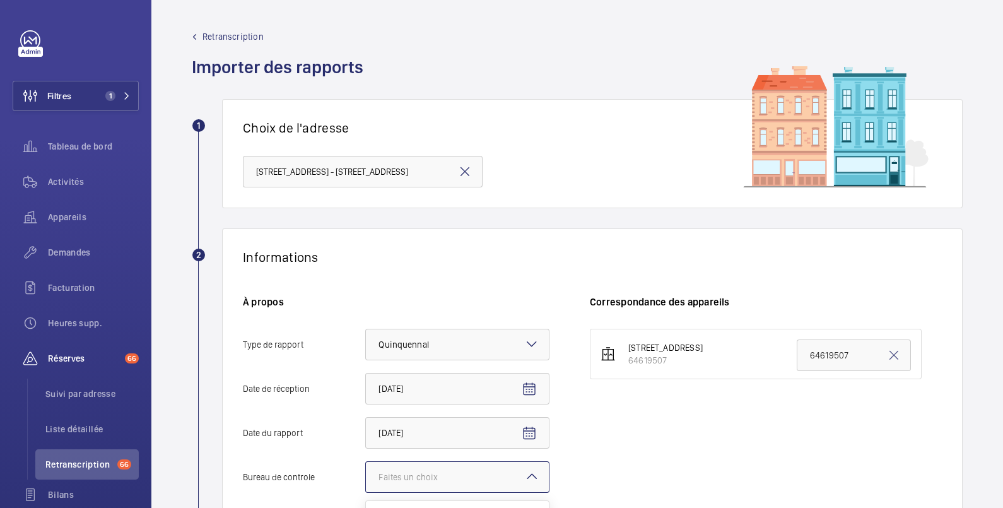
scroll to position [210, 0]
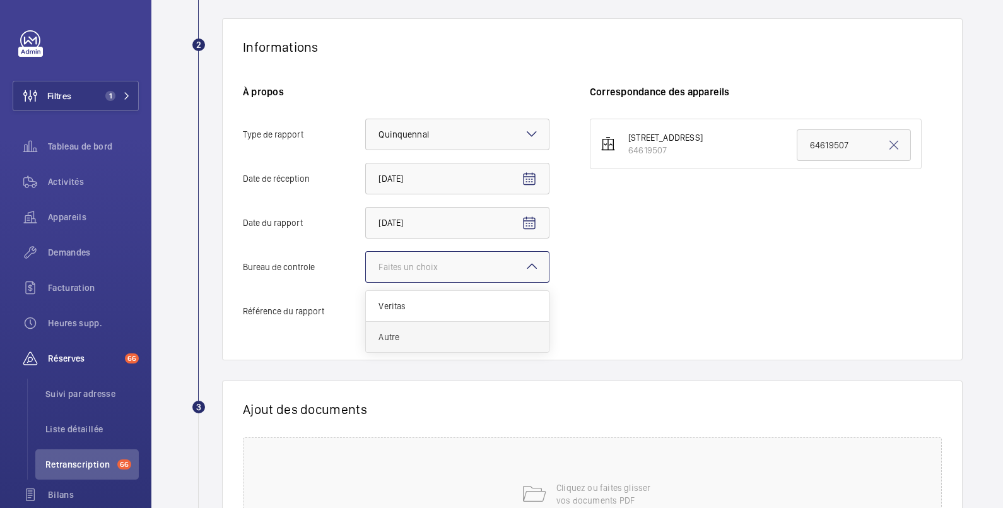
click at [410, 336] on span "Autre" at bounding box center [457, 336] width 158 height 13
click at [366, 282] on input "Bureau de controle Faites un choix Veritas Autre" at bounding box center [366, 267] width 0 height 30
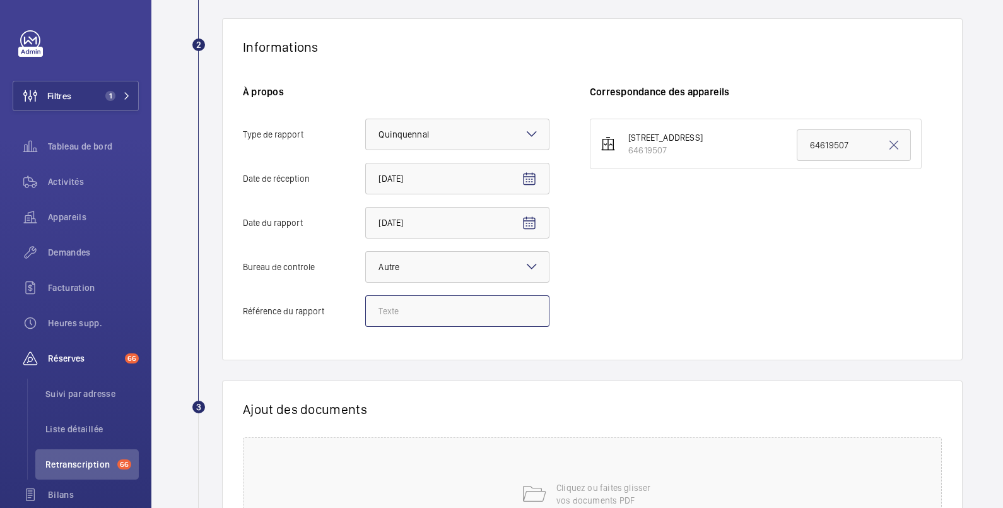
click at [398, 307] on input "Référence du rapport" at bounding box center [457, 311] width 184 height 32
paste input "DAn39253ETE000027249"
type input "DAn39253ETE000027249"
click at [574, 470] on div "Cliquez ou faites glisser vos documents PDF" at bounding box center [592, 493] width 699 height 113
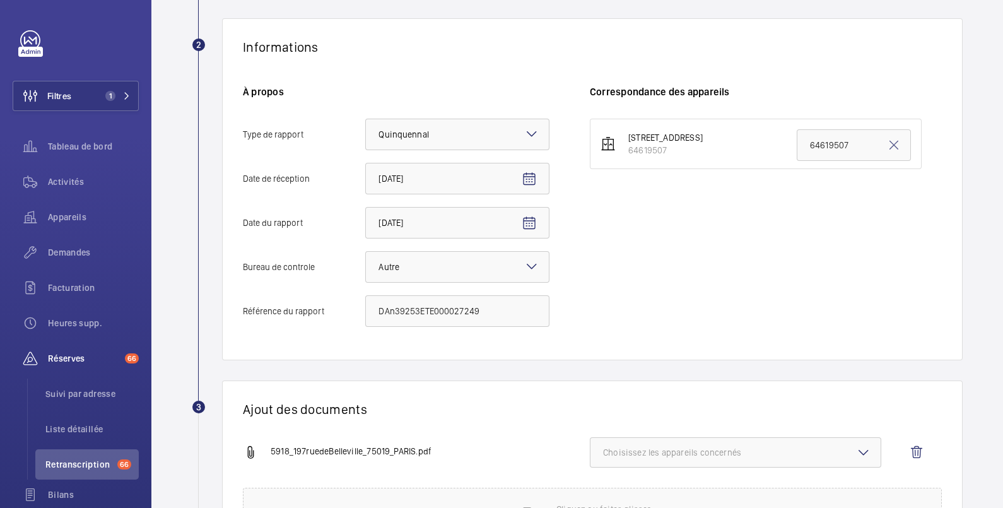
scroll to position [346, 0]
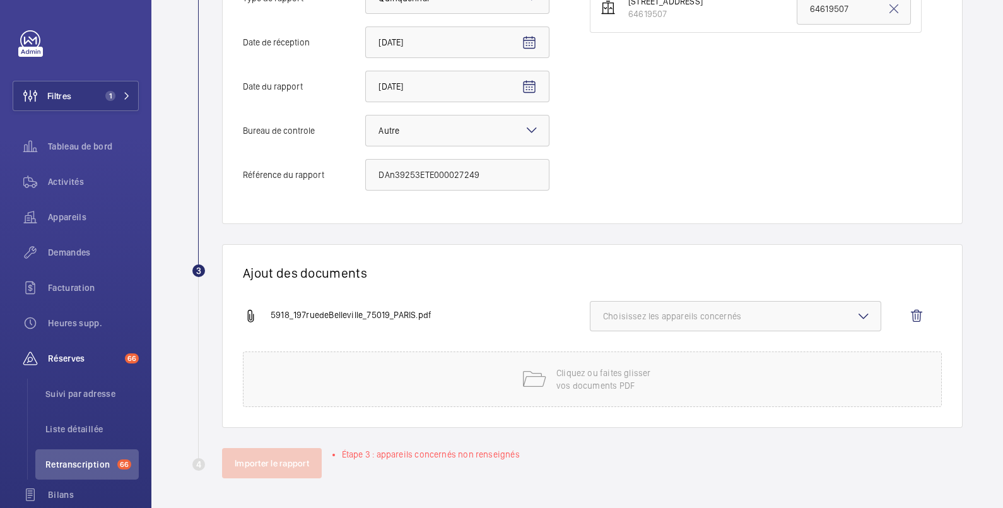
click at [659, 318] on span "Choisissez les appareils concernés" at bounding box center [735, 316] width 265 height 13
click at [614, 353] on input "64619507" at bounding box center [608, 355] width 25 height 25
checkbox input "true"
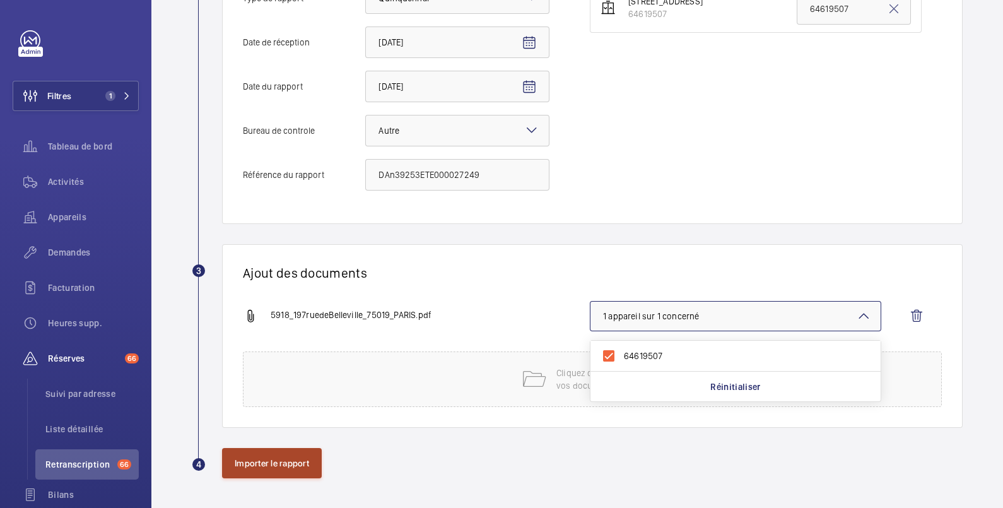
click at [283, 464] on button "Importer le rapport" at bounding box center [272, 463] width 100 height 30
